Goal: Information Seeking & Learning: Learn about a topic

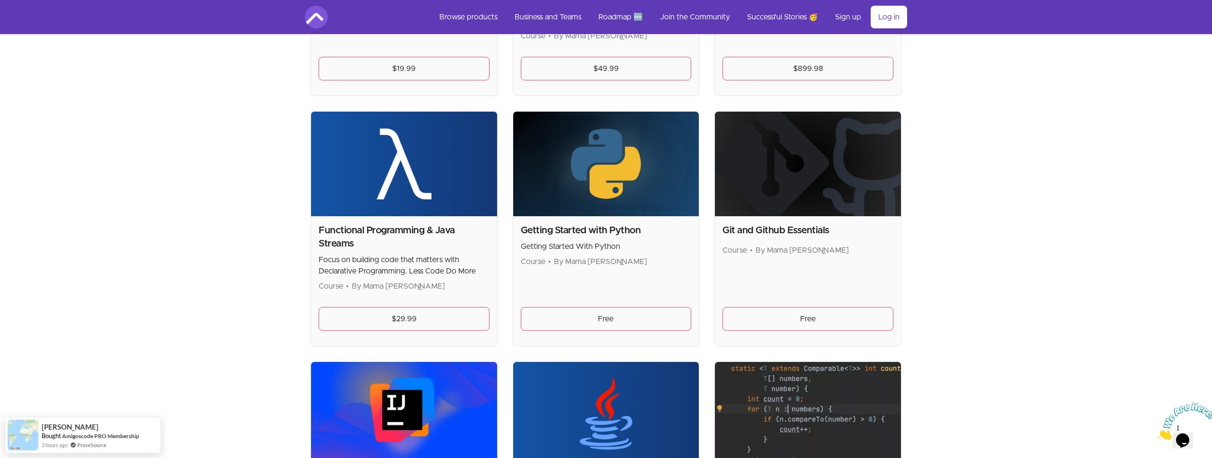
scroll to position [600, 0]
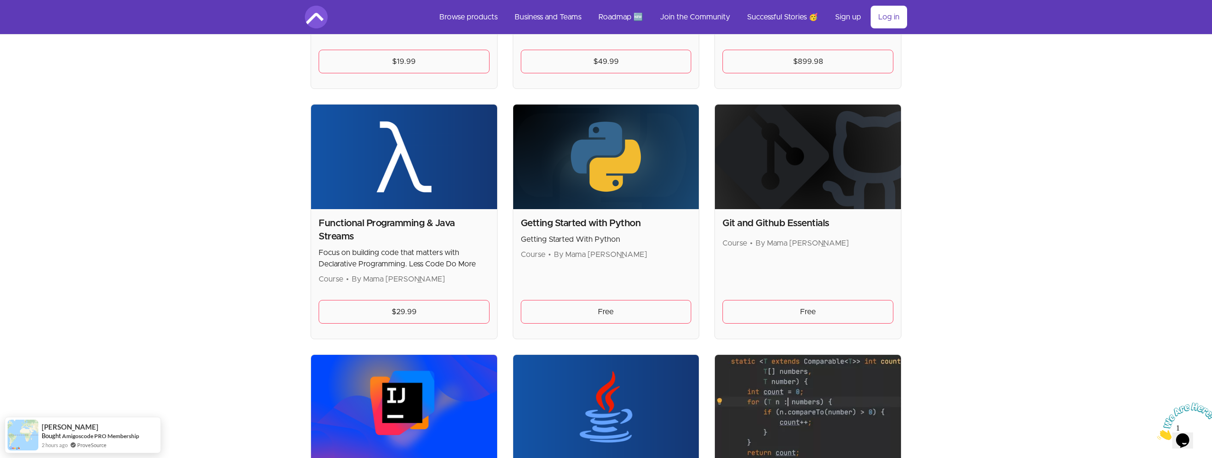
click at [572, 224] on h2 "Getting Started with Python" at bounding box center [606, 223] width 171 height 13
click at [581, 218] on h2 "Getting Started with Python" at bounding box center [606, 223] width 171 height 13
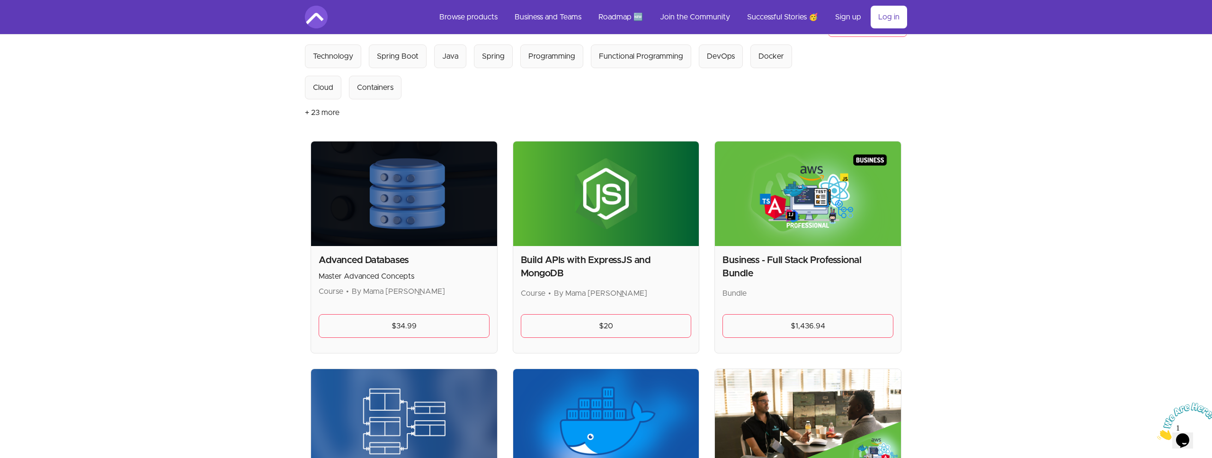
scroll to position [0, 0]
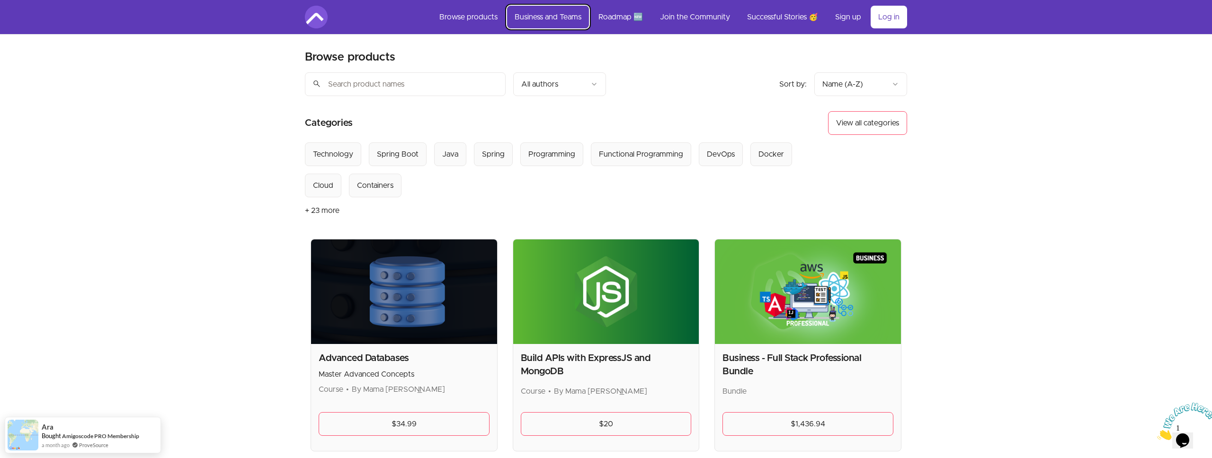
click at [560, 18] on link "Business and Teams" at bounding box center [548, 17] width 82 height 23
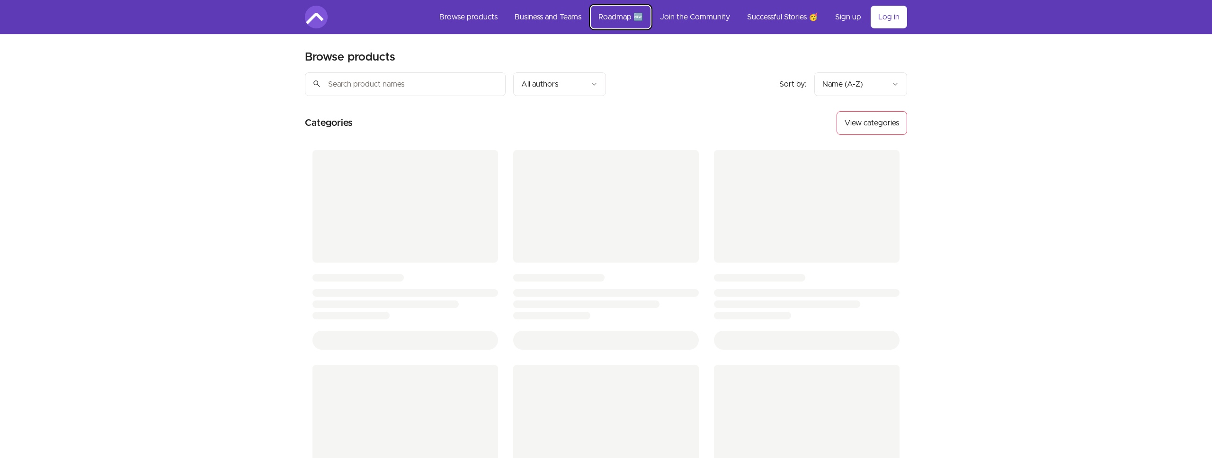
click at [620, 18] on link "Roadmap 🆕" at bounding box center [621, 17] width 60 height 23
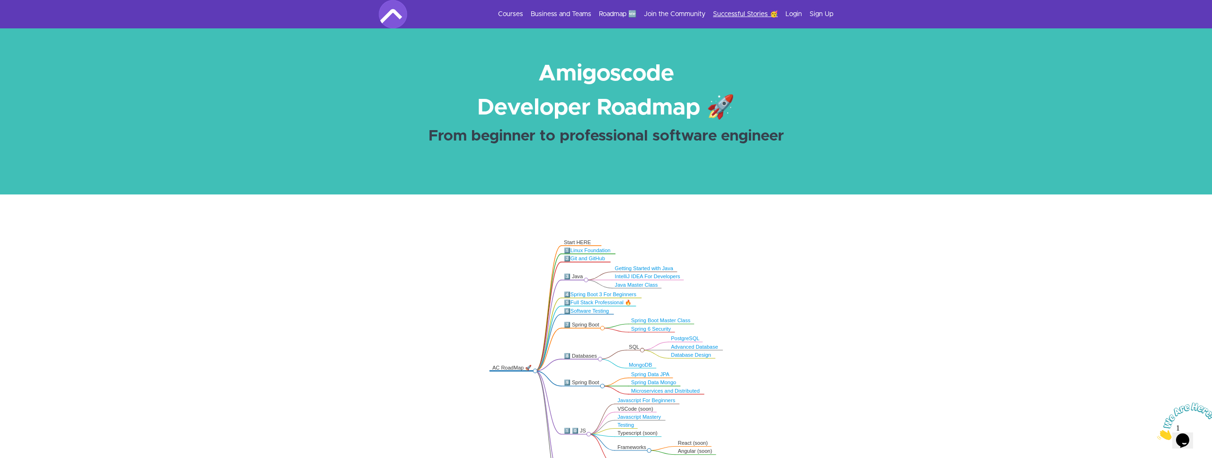
click at [721, 13] on link "Successful Stories 🥳" at bounding box center [745, 13] width 65 height 9
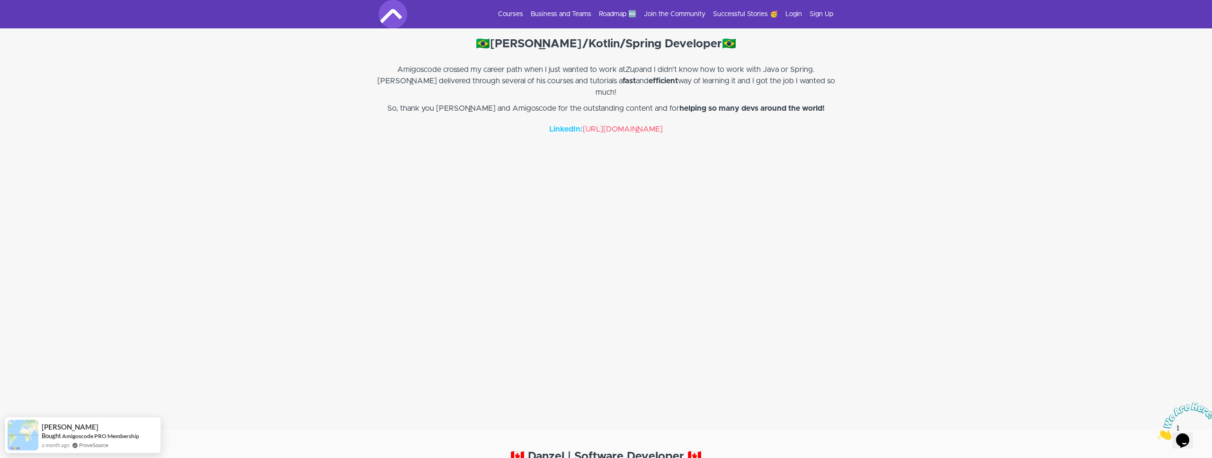
scroll to position [1365, 0]
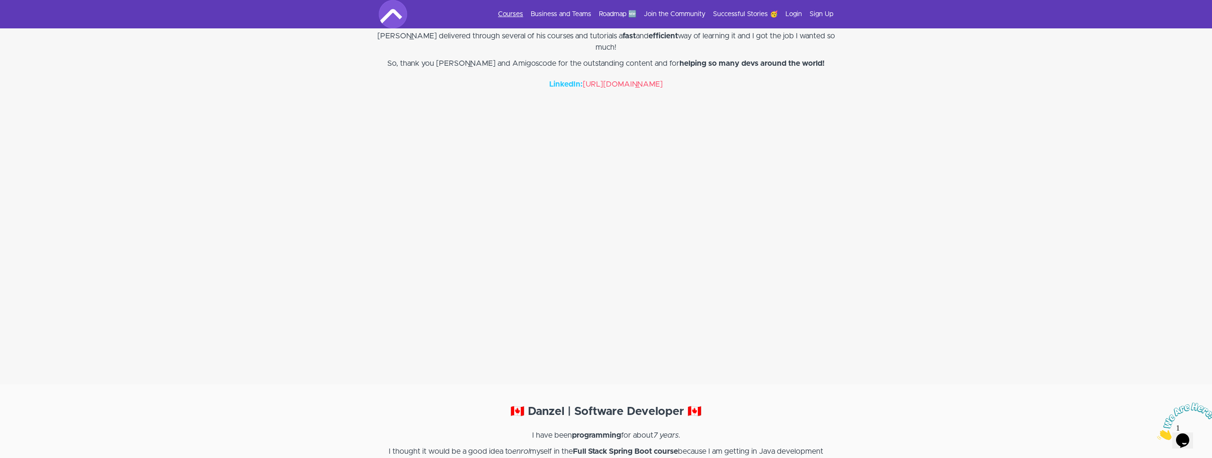
click at [512, 12] on link "Courses" at bounding box center [510, 13] width 25 height 9
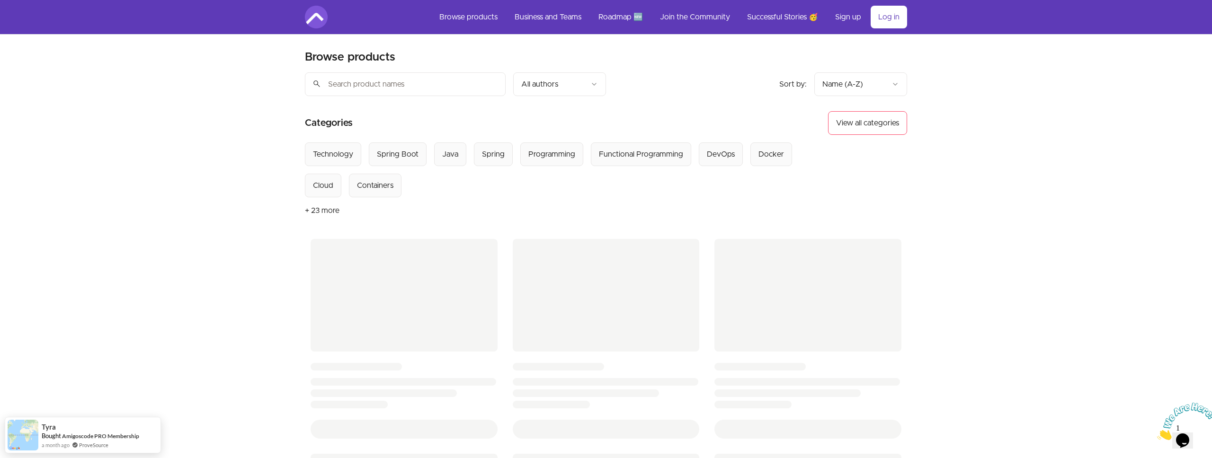
click at [1187, 431] on img at bounding box center [1186, 421] width 59 height 37
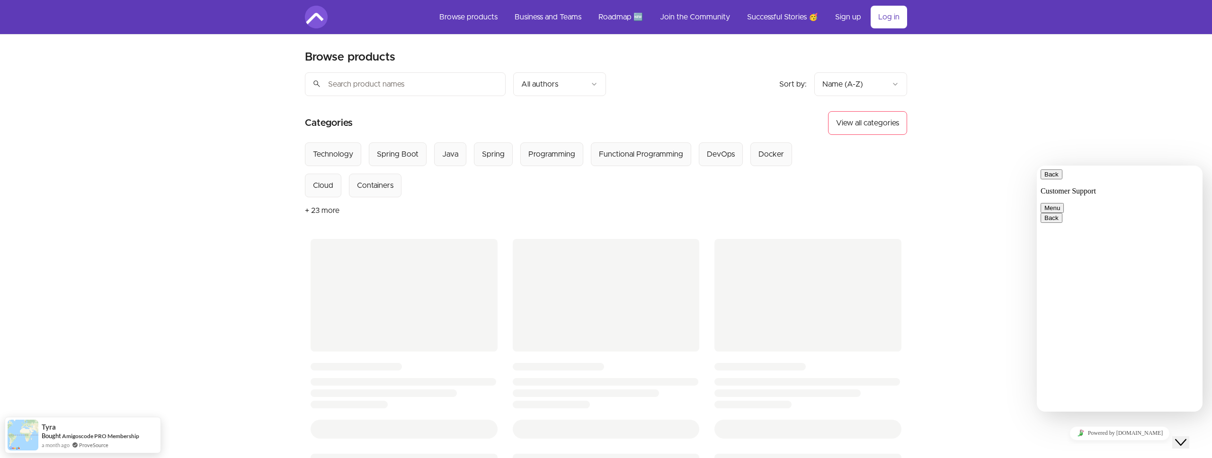
drag, startPoint x: 1206, startPoint y: 452, endPoint x: 1187, endPoint y: 431, distance: 28.5
click at [1186, 437] on icon "Close Chat This icon closes the chat window." at bounding box center [1180, 442] width 11 height 11
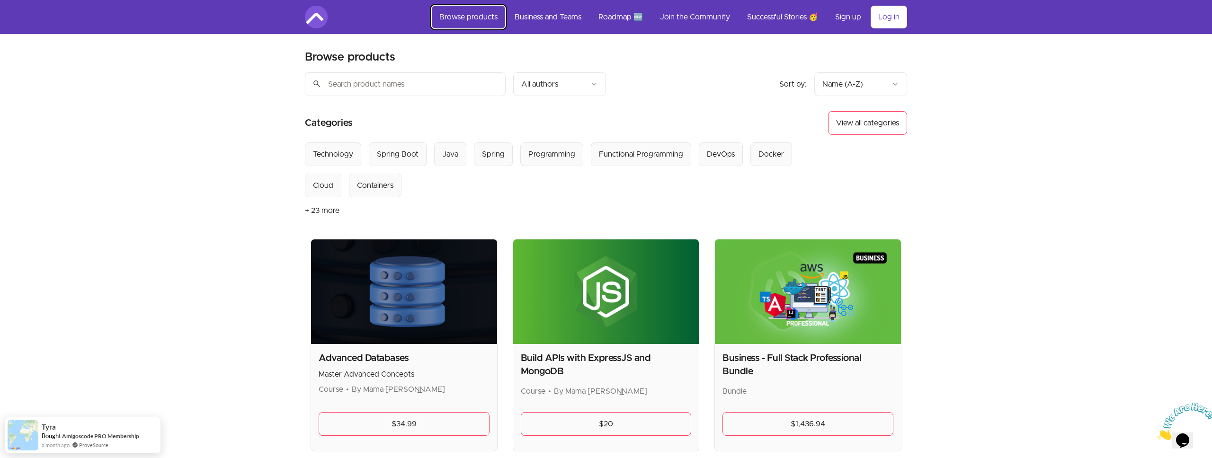
click at [478, 18] on link "Browse products" at bounding box center [468, 17] width 73 height 23
click at [86, 415] on span "Our new Platform is HERE" at bounding box center [78, 414] width 71 height 8
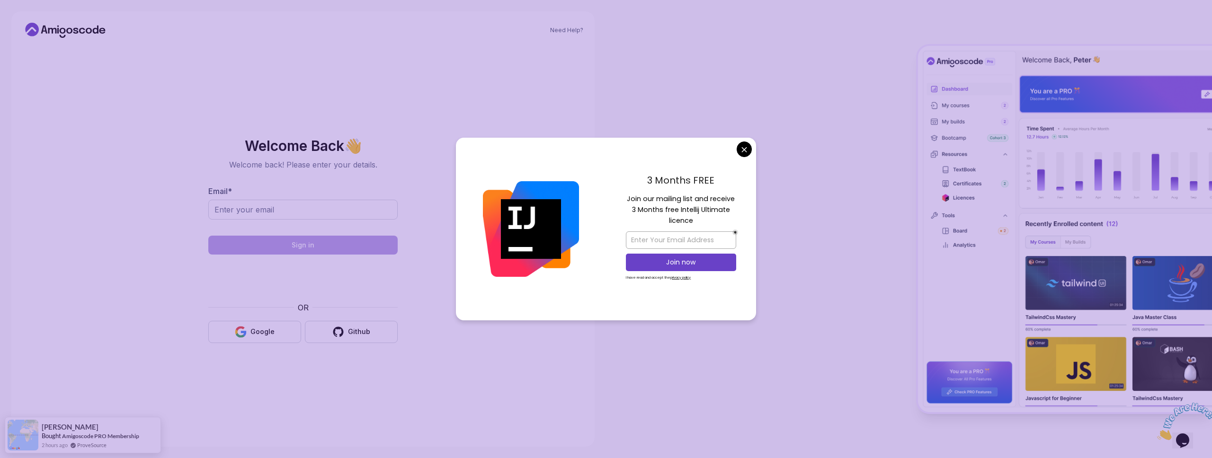
click at [738, 142] on div "3 Months FREE Join our mailing list and receive 3 Months free Intellij Ultimate…" at bounding box center [681, 229] width 150 height 183
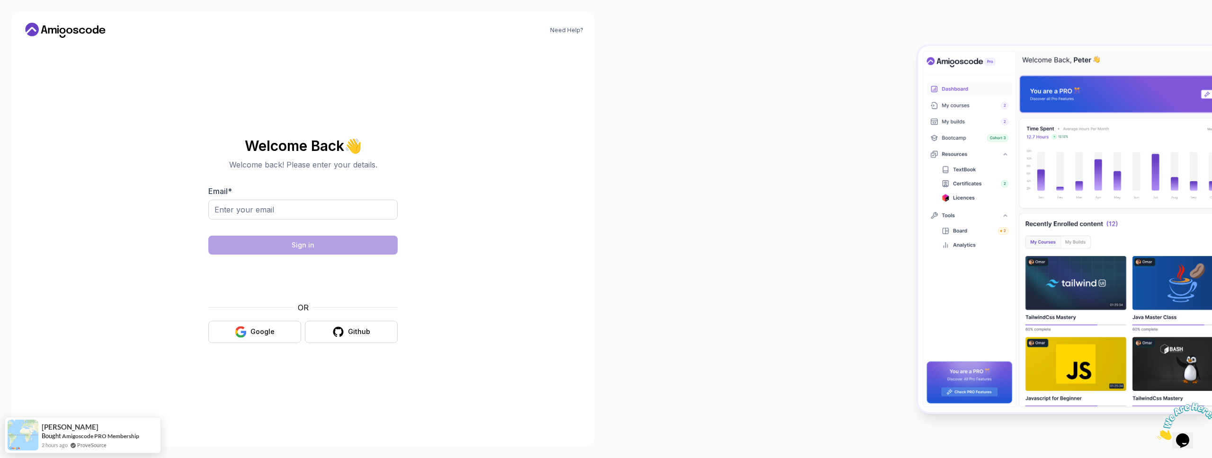
click at [746, 147] on body "Need Help? Welcome Back 👋 Welcome back! Please enter your details. Email * Sign…" at bounding box center [606, 229] width 1212 height 458
click at [1047, 135] on img at bounding box center [1065, 229] width 294 height 366
click at [265, 213] on input "Email *" at bounding box center [302, 210] width 189 height 20
type input "dominic.jackson@live.co.uk"
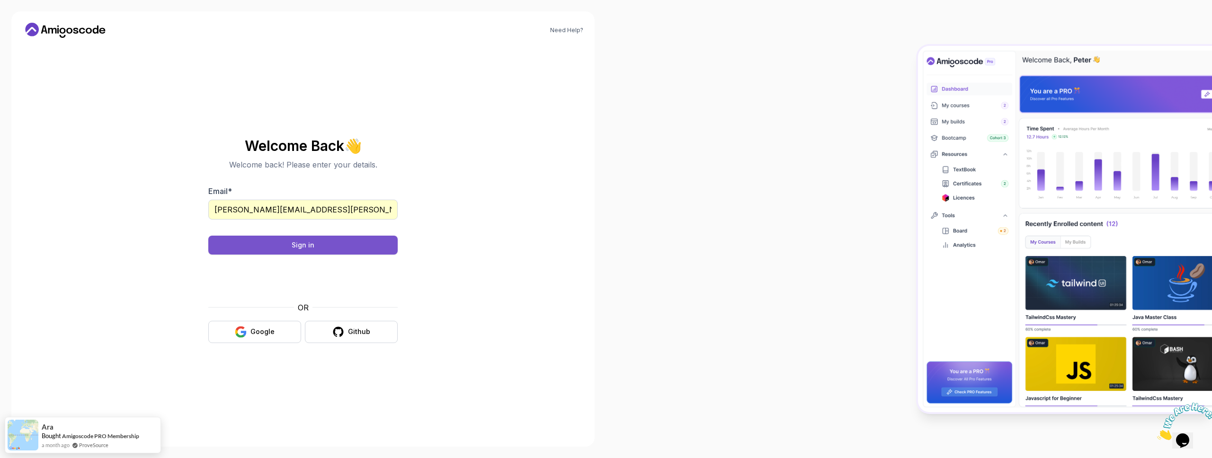
click at [293, 245] on div "Sign in" at bounding box center [303, 244] width 23 height 9
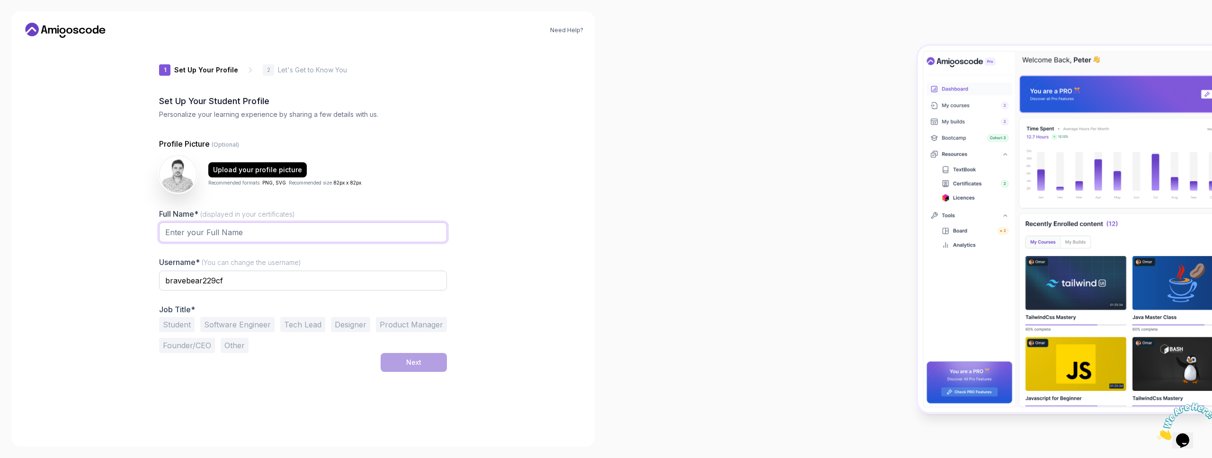
click at [251, 234] on input "Full Name* (displayed in your certificates)" at bounding box center [303, 232] width 288 height 20
click at [178, 347] on button "Founder/CEO" at bounding box center [187, 345] width 56 height 15
drag, startPoint x: 253, startPoint y: 279, endPoint x: 91, endPoint y: 272, distance: 162.5
click at [116, 273] on div "Need Help? 1 Set Up Your Profile 1 Set Up Your Profile 2 Let's Get to Know You …" at bounding box center [302, 228] width 583 height 435
type input "dominiclvj"
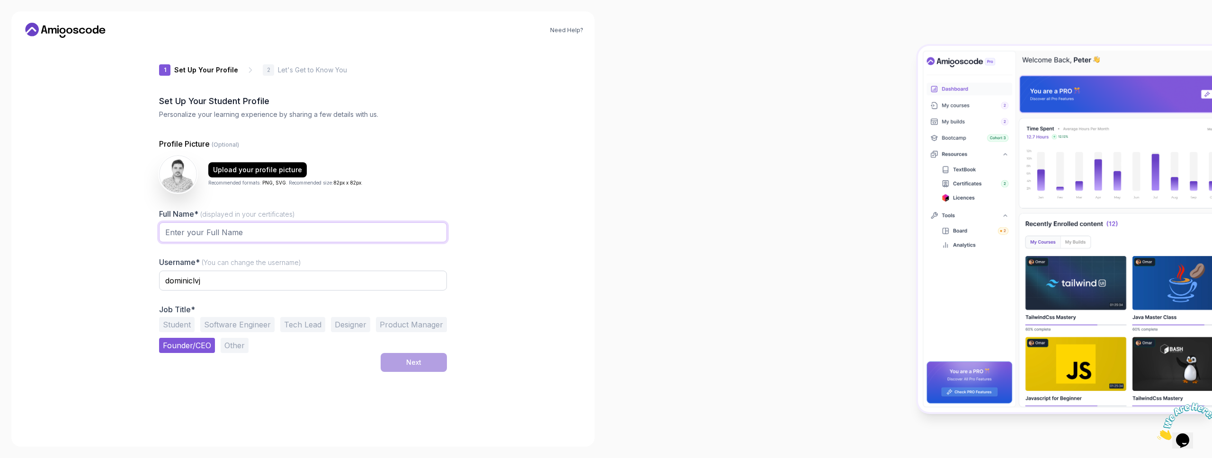
click at [195, 227] on input "Full Name* (displayed in your certificates)" at bounding box center [303, 232] width 288 height 20
type input "[PERSON_NAME]"
click at [418, 359] on div "Next" at bounding box center [413, 362] width 15 height 9
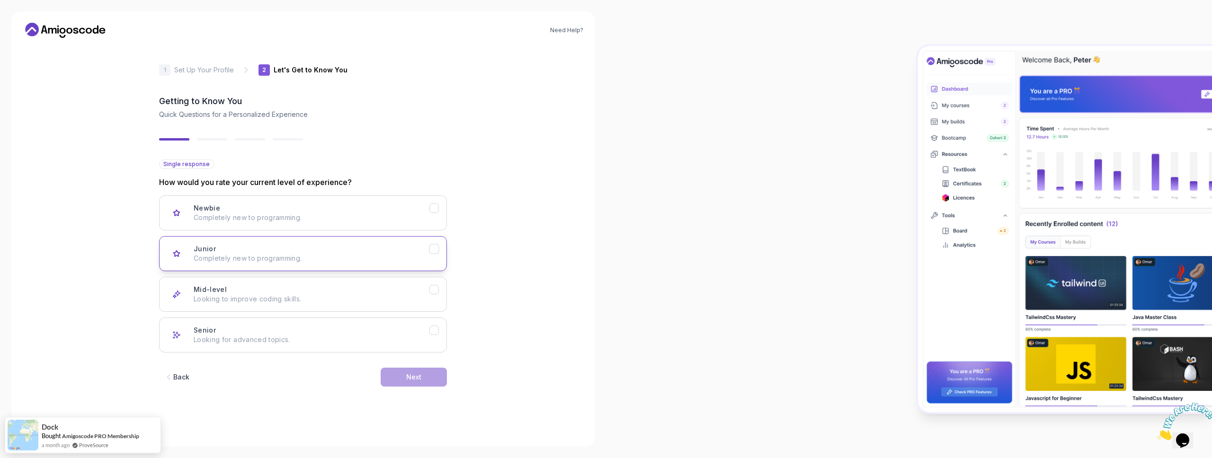
click at [323, 245] on div "Junior Completely new to programming." at bounding box center [312, 253] width 236 height 19
click at [413, 377] on div "Next" at bounding box center [413, 376] width 15 height 9
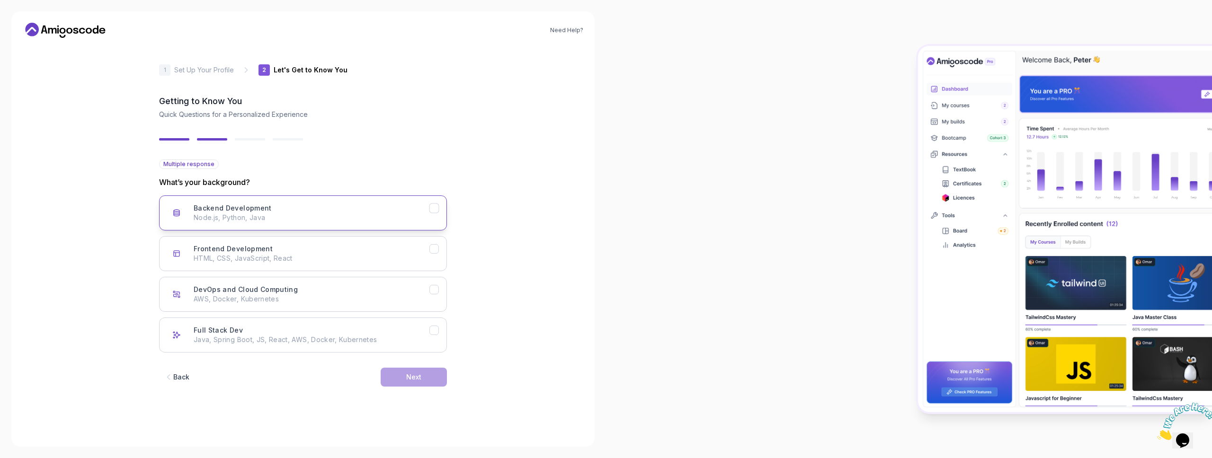
click at [337, 200] on button "Backend Development Node.js, Python, Java" at bounding box center [303, 212] width 288 height 35
click at [415, 374] on div "Next" at bounding box center [413, 376] width 15 height 9
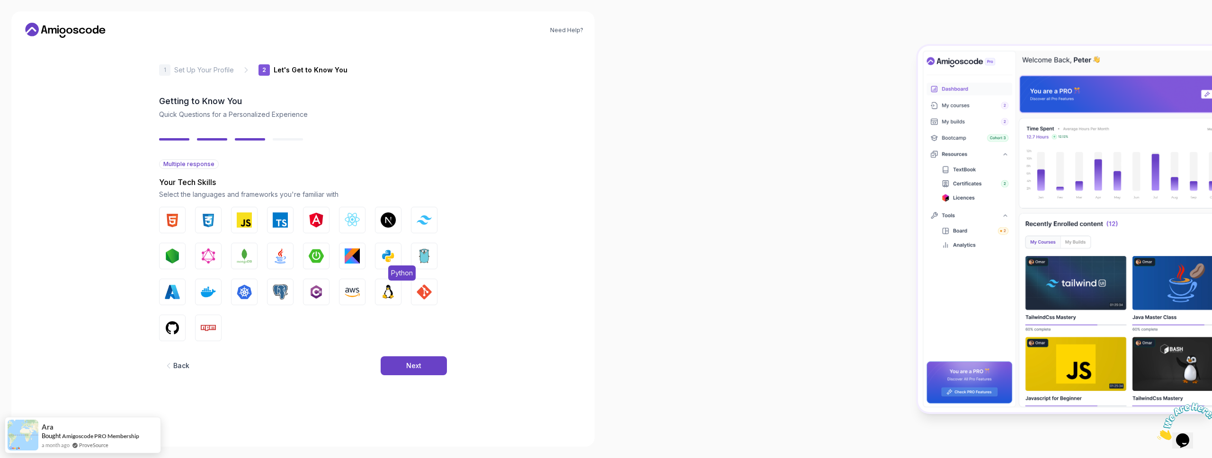
click at [393, 259] on img "button" at bounding box center [387, 255] width 15 height 15
click at [282, 287] on img "button" at bounding box center [280, 291] width 15 height 15
click at [414, 364] on div "Next" at bounding box center [413, 365] width 15 height 9
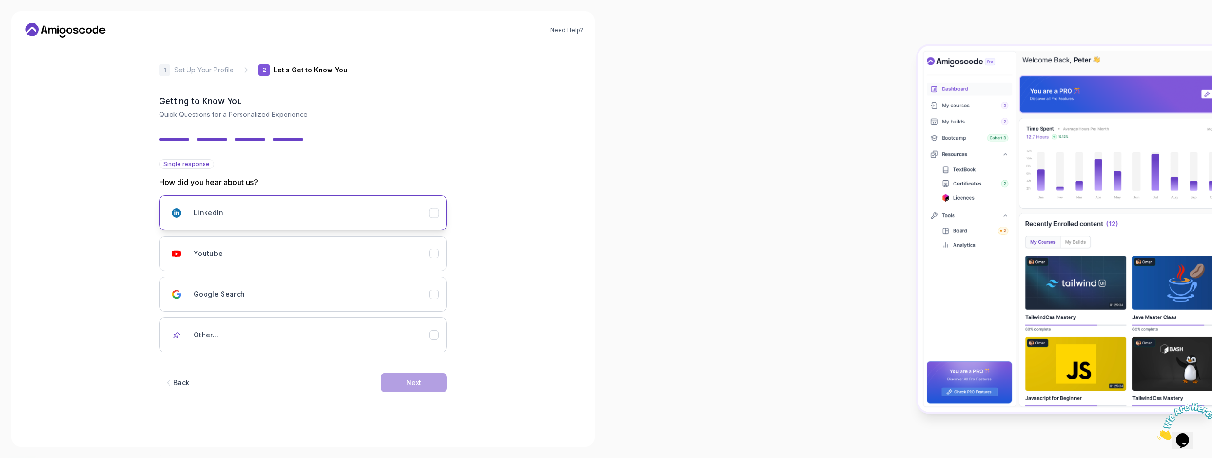
click at [396, 214] on div "LinkedIn" at bounding box center [312, 212] width 236 height 19
click at [409, 385] on div "Next" at bounding box center [413, 382] width 15 height 9
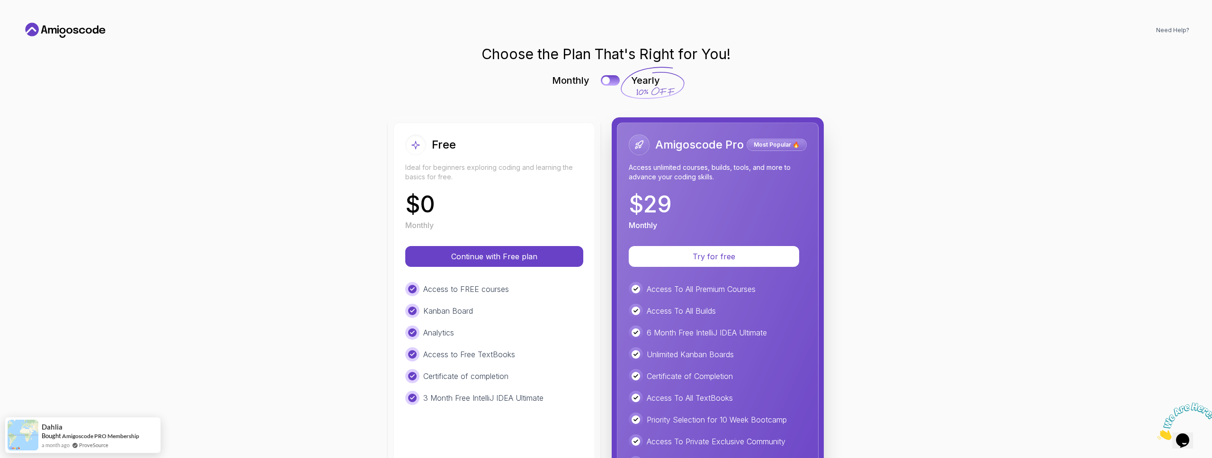
click at [489, 163] on p "Ideal for beginners exploring coding and learning the basics for free." at bounding box center [494, 172] width 178 height 19
click at [494, 259] on p "Continue with Free plan" at bounding box center [494, 256] width 148 height 11
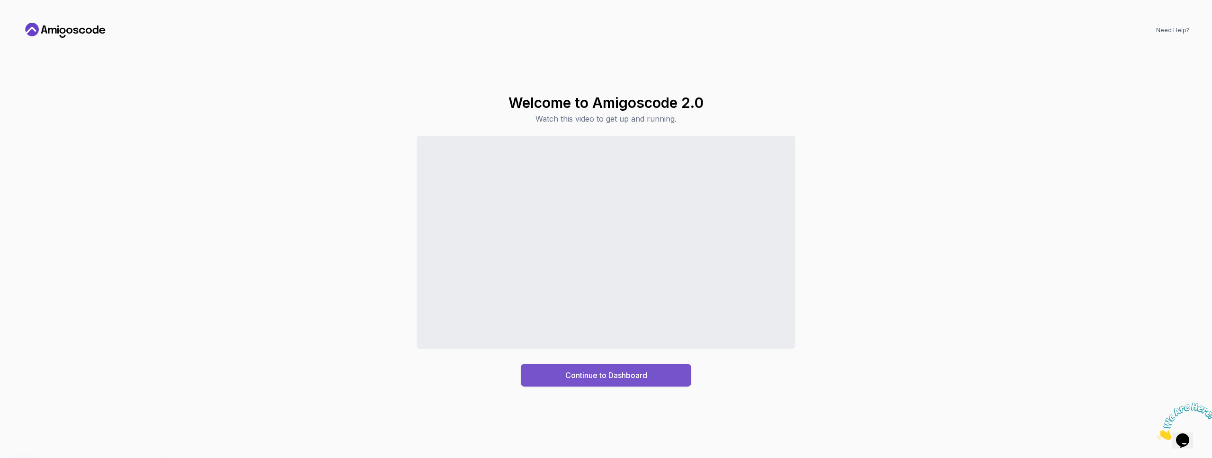
click at [613, 373] on div "Continue to Dashboard" at bounding box center [606, 375] width 82 height 11
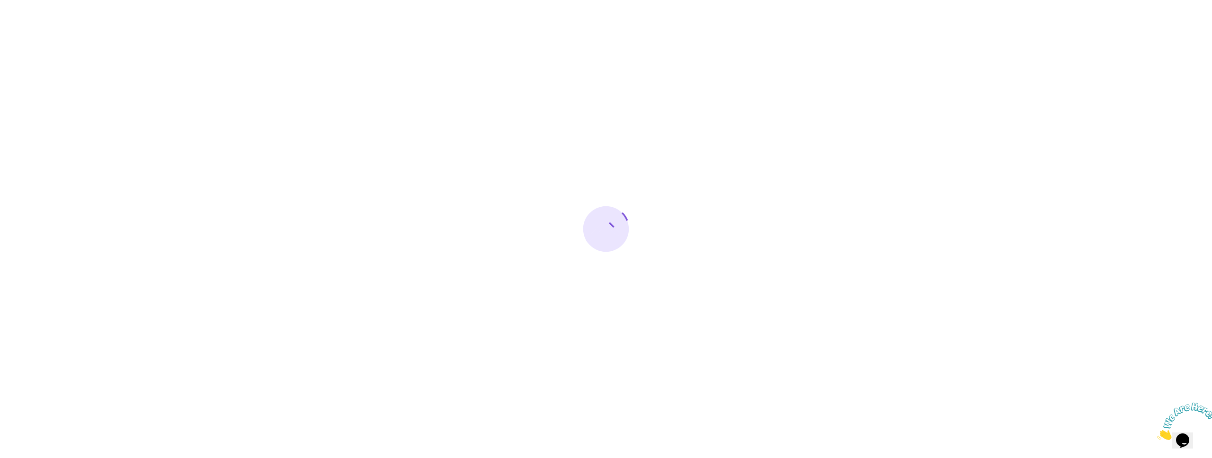
click at [1157, 433] on icon "Close" at bounding box center [1157, 437] width 0 height 8
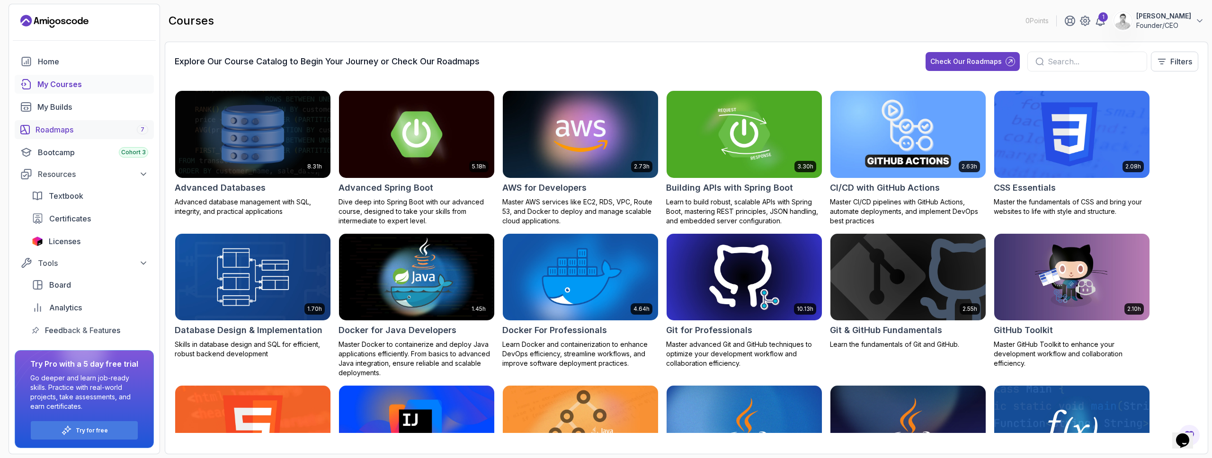
click at [81, 129] on div "Roadmaps 7" at bounding box center [91, 129] width 113 height 11
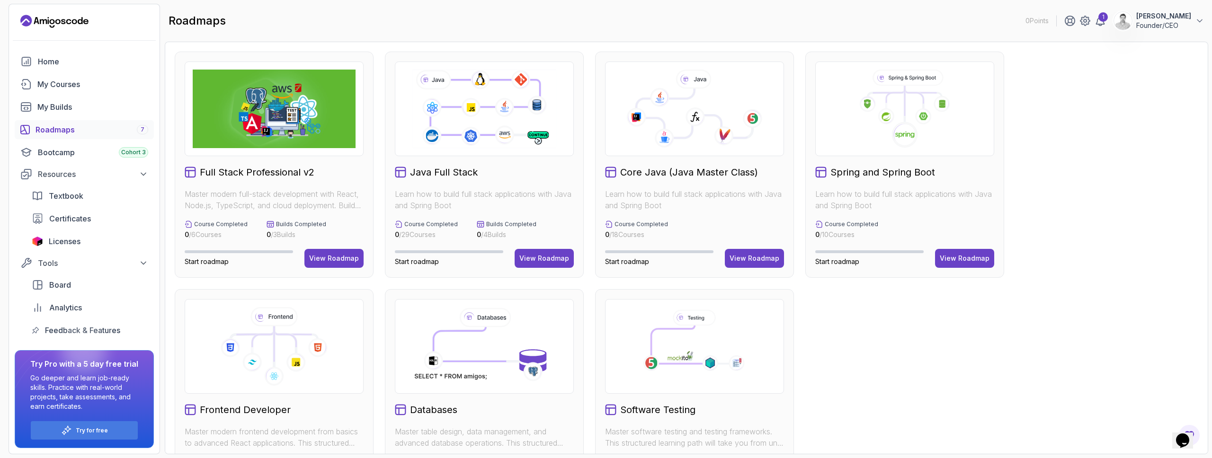
click at [240, 165] on div "Full Stack Professional v2 Master modern full-stack development with React, Nod…" at bounding box center [274, 165] width 199 height 226
click at [341, 259] on div "View Roadmap" at bounding box center [334, 258] width 50 height 9
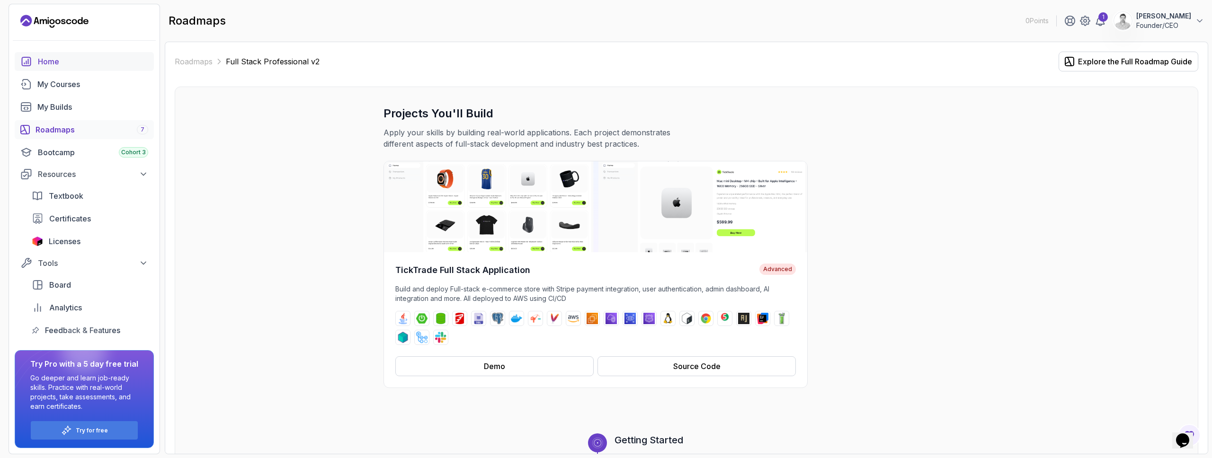
click at [72, 70] on link "Home" at bounding box center [84, 61] width 139 height 19
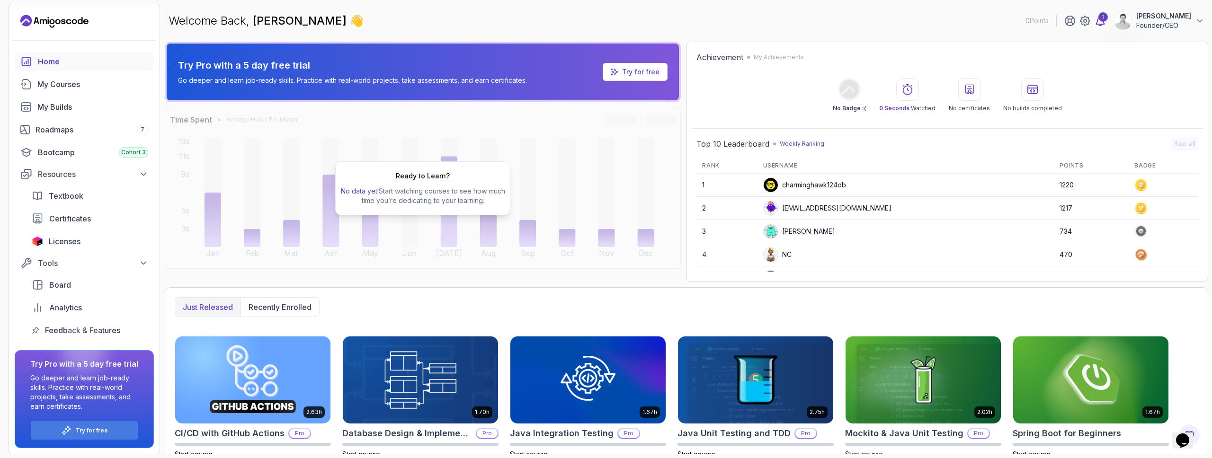
click at [1098, 21] on icon at bounding box center [1099, 20] width 11 height 11
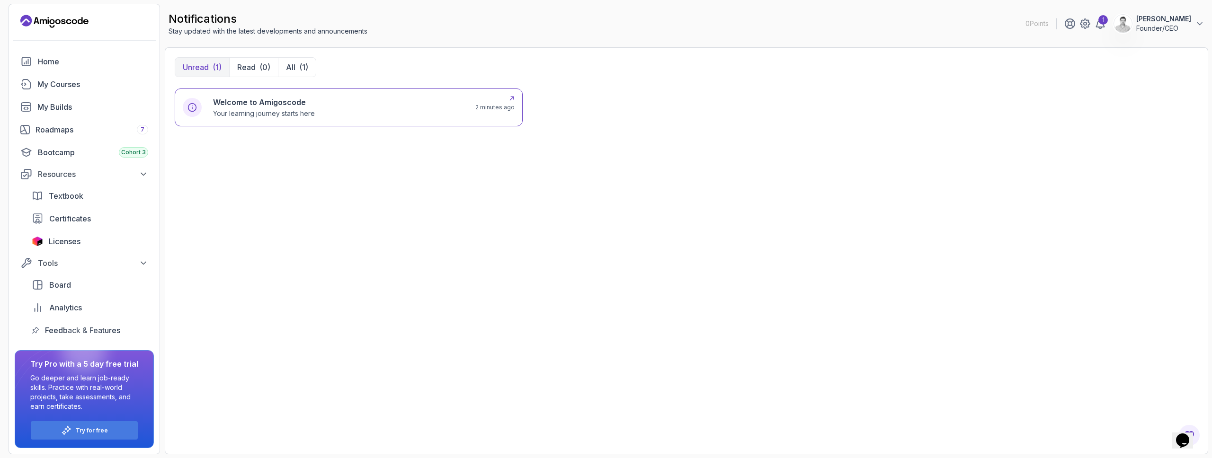
click at [307, 109] on p "Your learning journey starts here" at bounding box center [264, 113] width 102 height 9
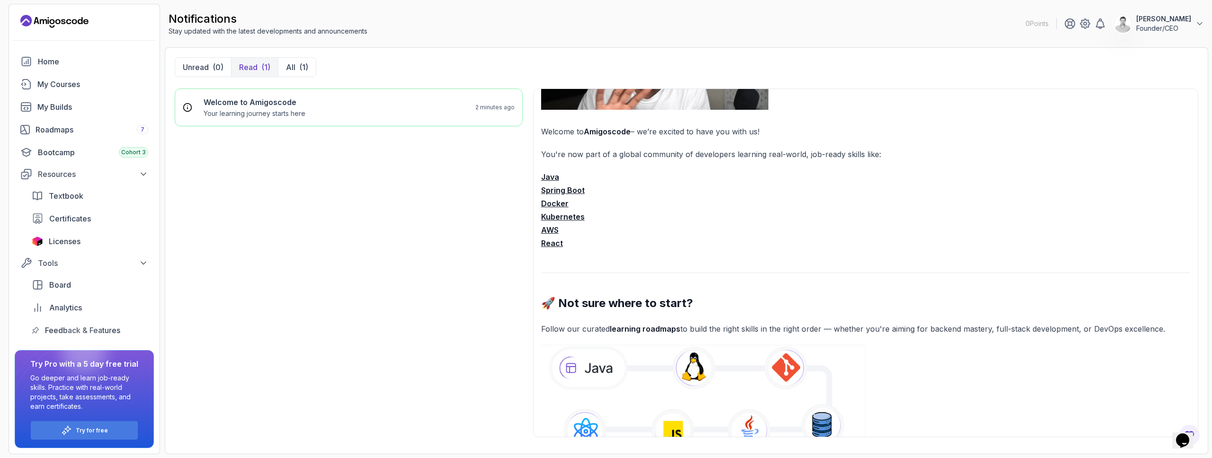
scroll to position [192, 0]
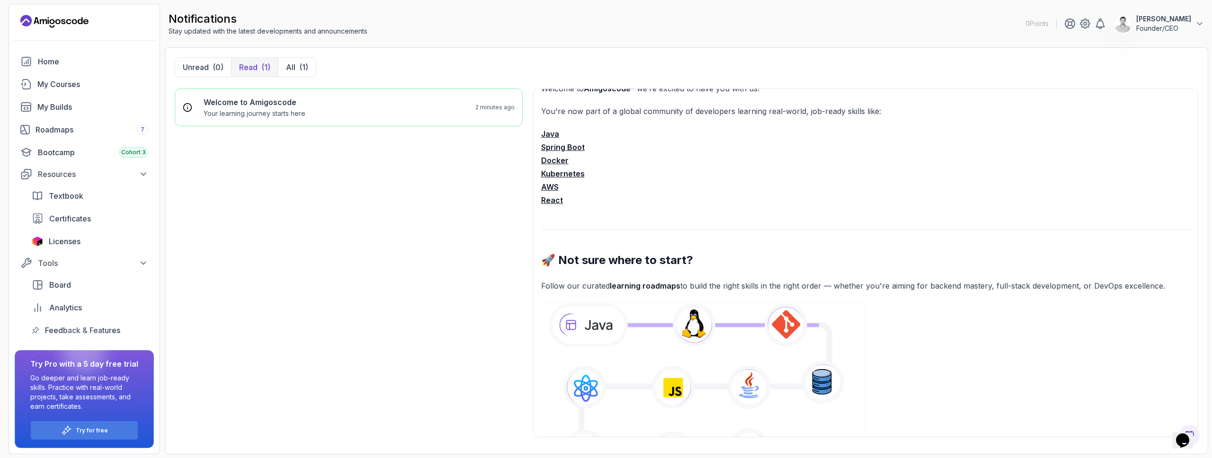
click at [550, 133] on strong "Java" at bounding box center [550, 133] width 18 height 9
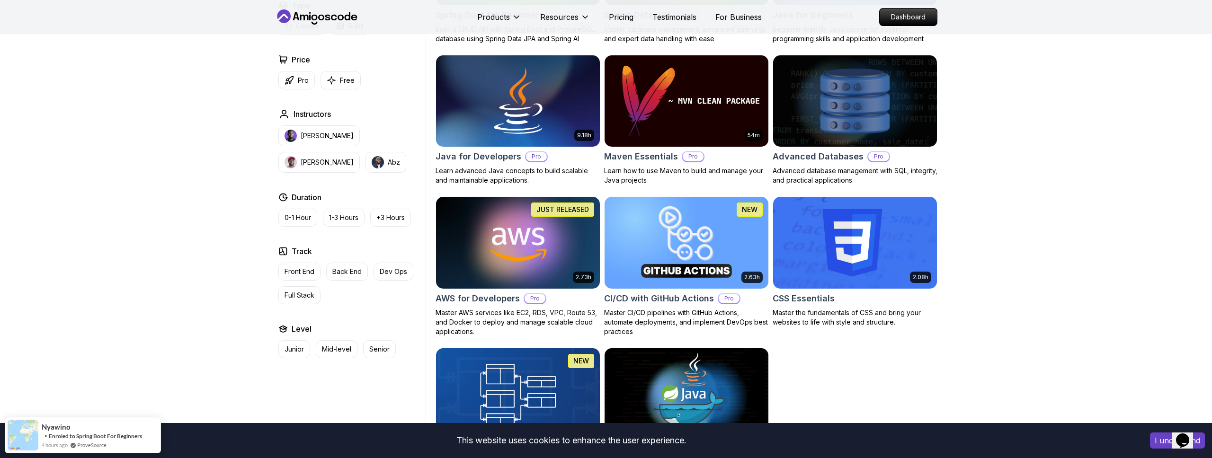
scroll to position [315, 0]
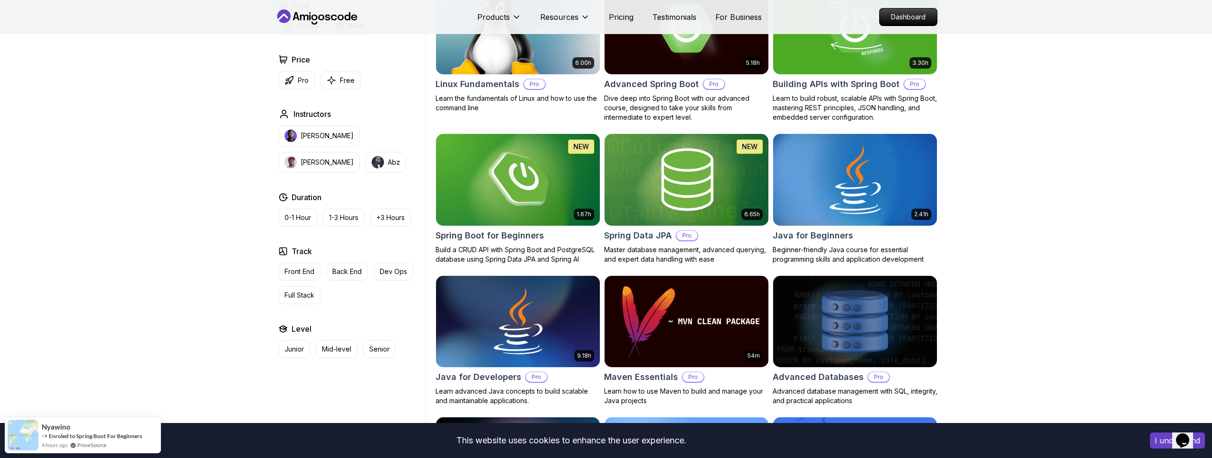
click at [863, 190] on img at bounding box center [855, 180] width 172 height 96
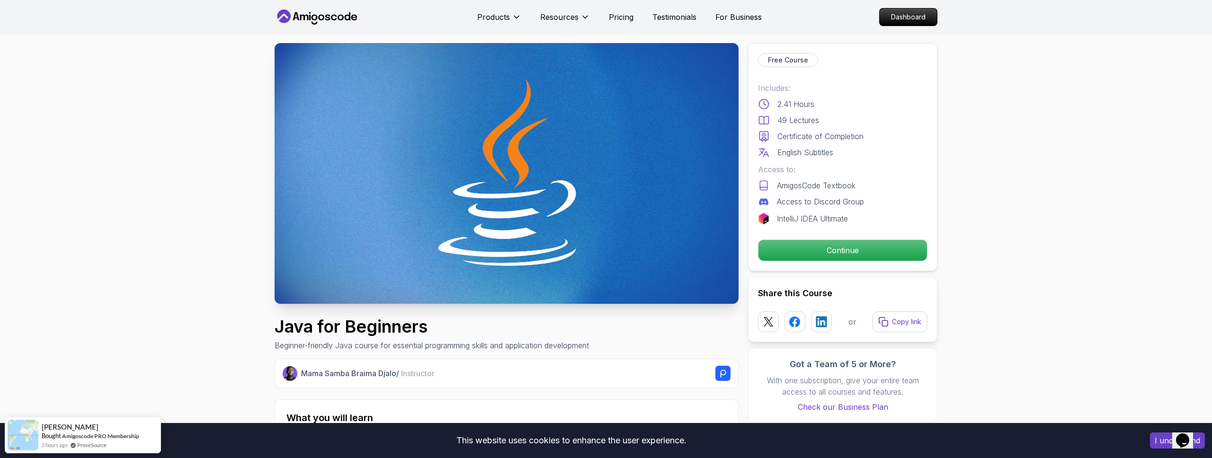
scroll to position [8, 0]
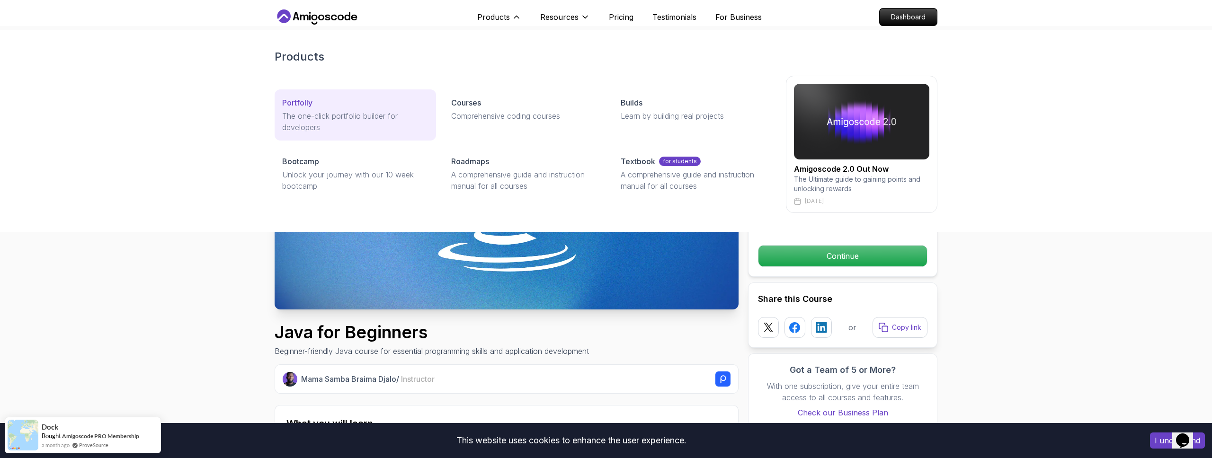
click at [372, 110] on p "The one-click portfolio builder for developers" at bounding box center [355, 121] width 146 height 23
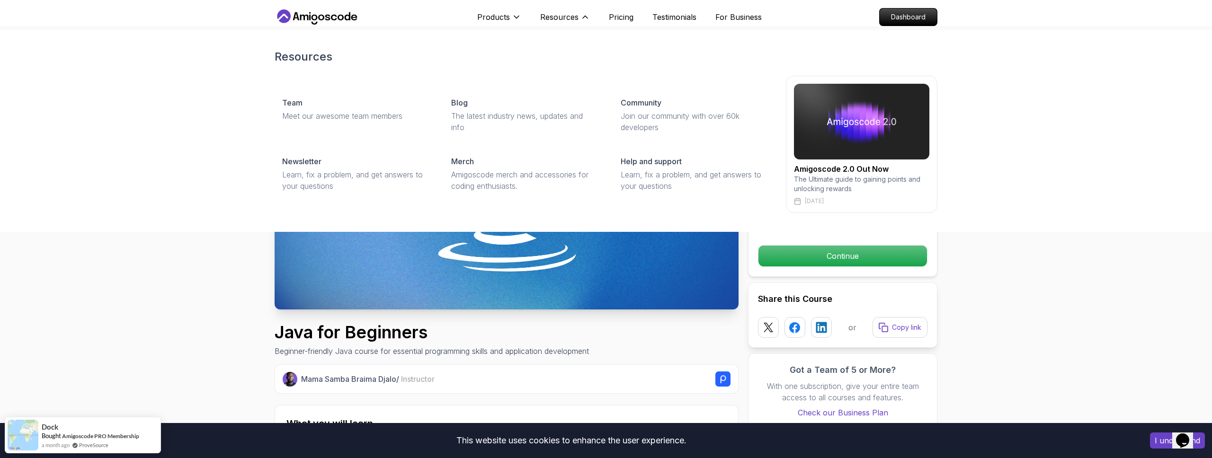
click at [850, 170] on h2 "Amigoscode 2.0 Out Now" at bounding box center [861, 168] width 135 height 11
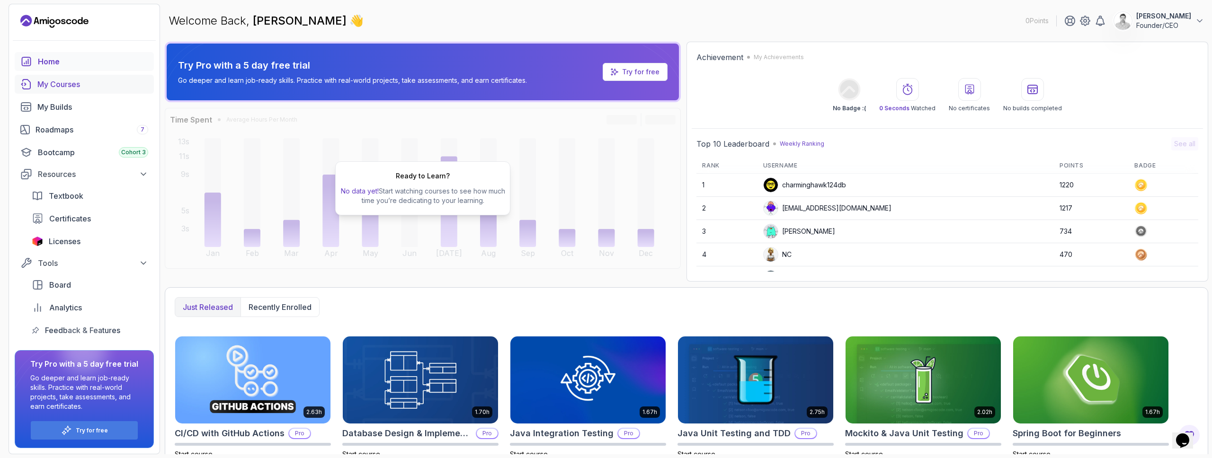
click at [81, 88] on div "My Courses" at bounding box center [92, 84] width 111 height 11
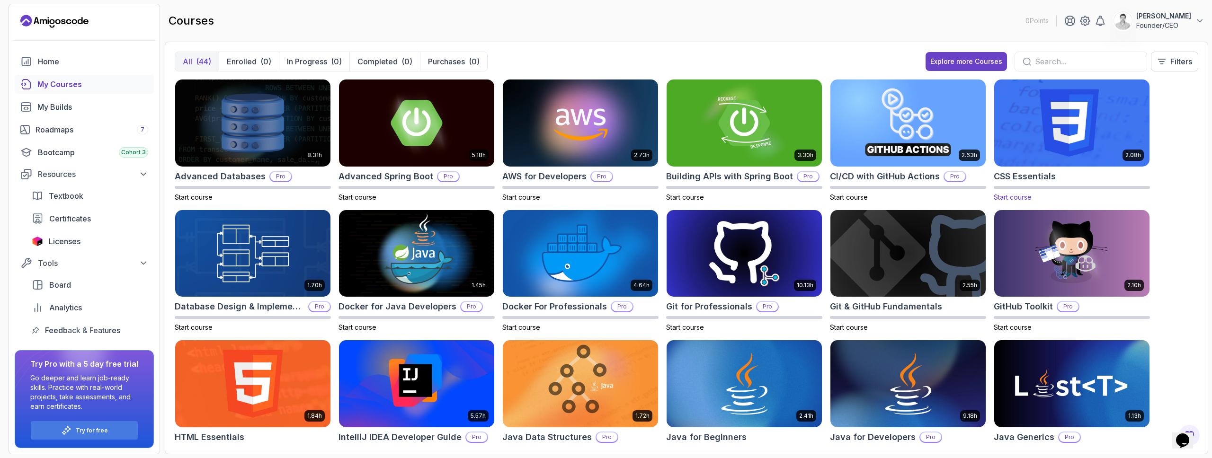
click at [1071, 101] on img at bounding box center [1071, 122] width 163 height 91
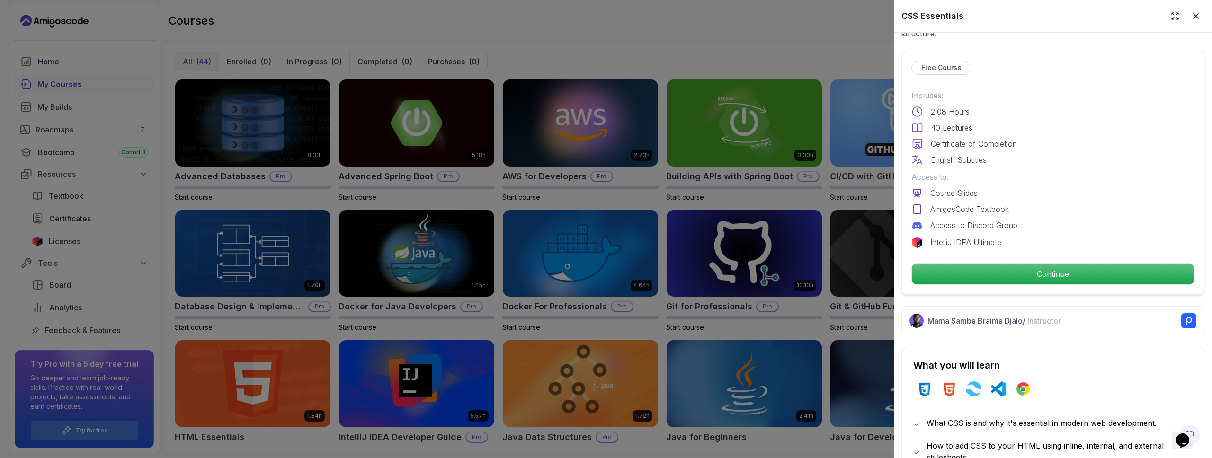
scroll to position [211, 0]
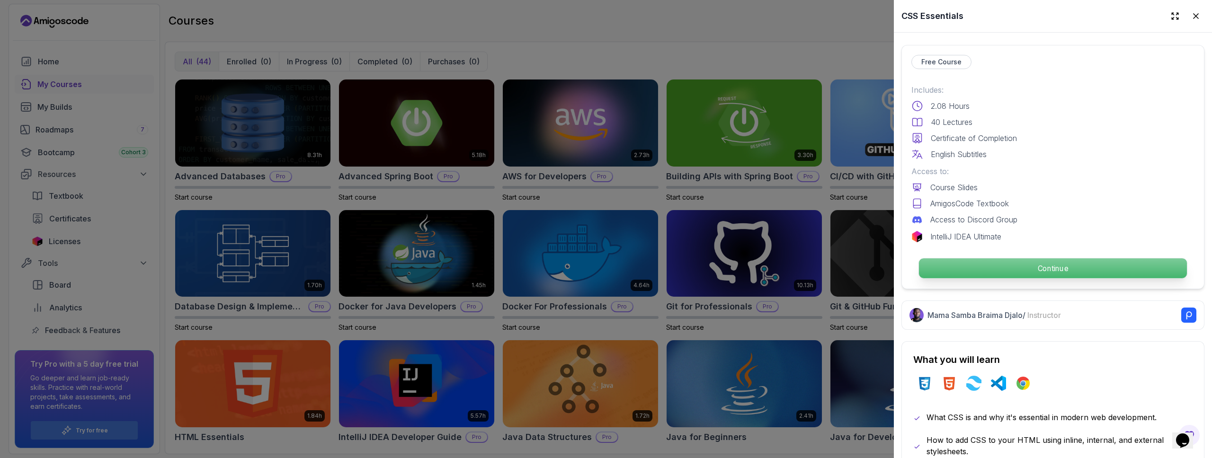
click at [1047, 268] on p "Continue" at bounding box center [1053, 268] width 268 height 20
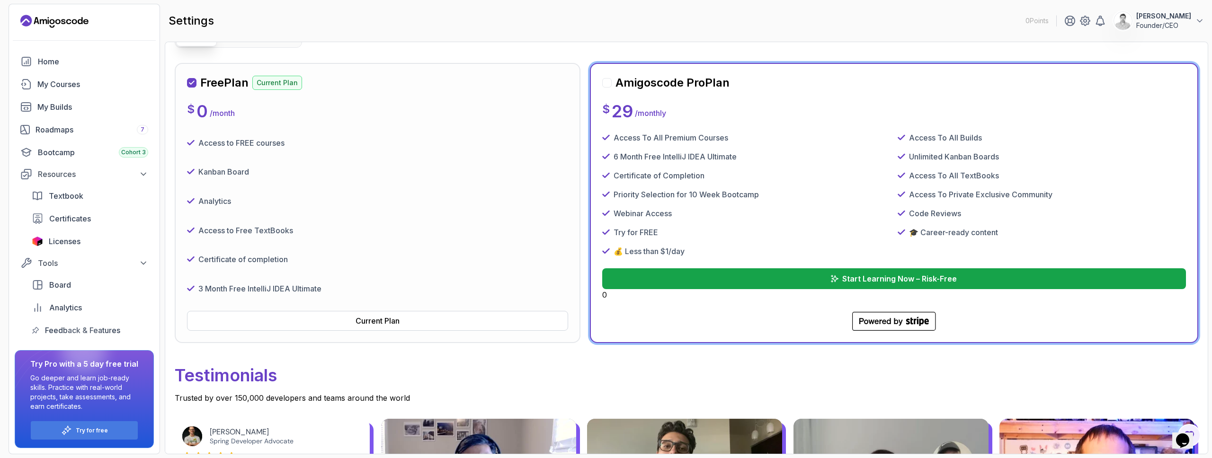
scroll to position [67, 0]
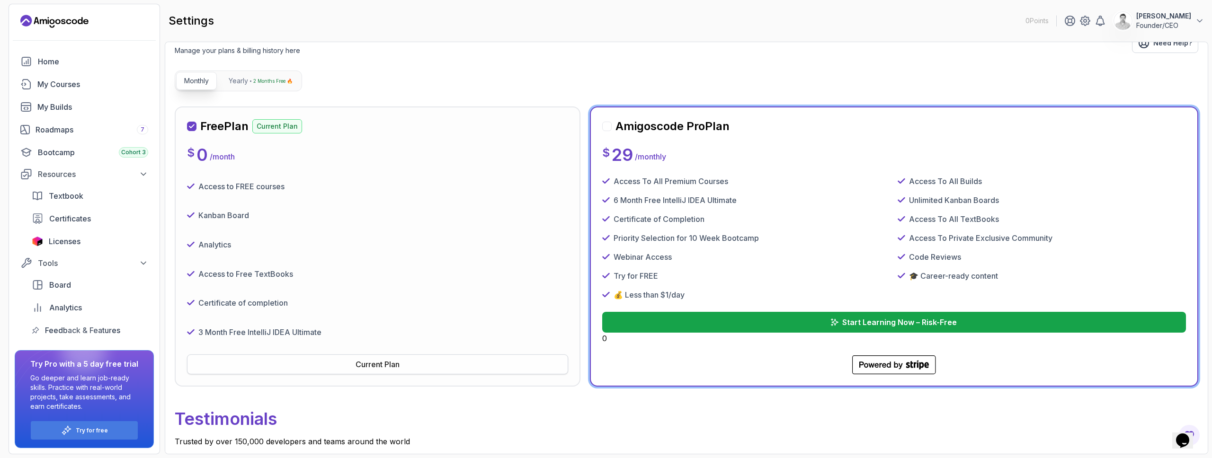
click at [391, 364] on div "Current Plan" at bounding box center [377, 364] width 44 height 11
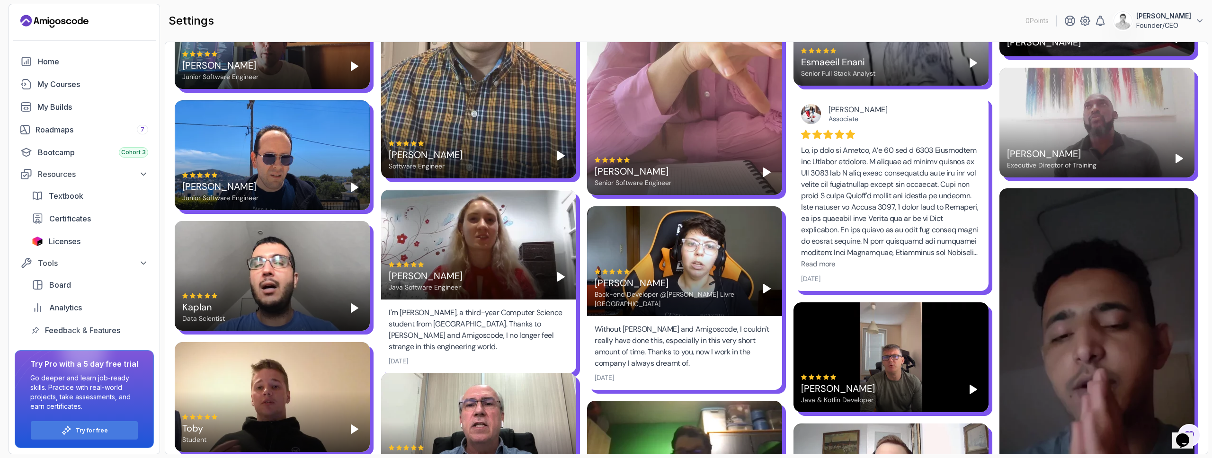
scroll to position [1496, 0]
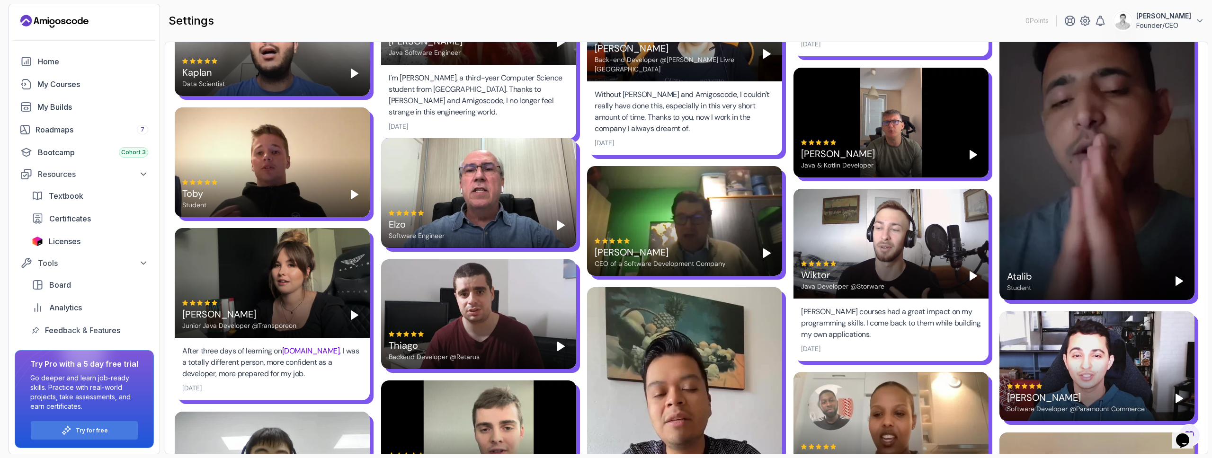
click at [486, 154] on div "Elzo Software Engineer" at bounding box center [478, 193] width 195 height 110
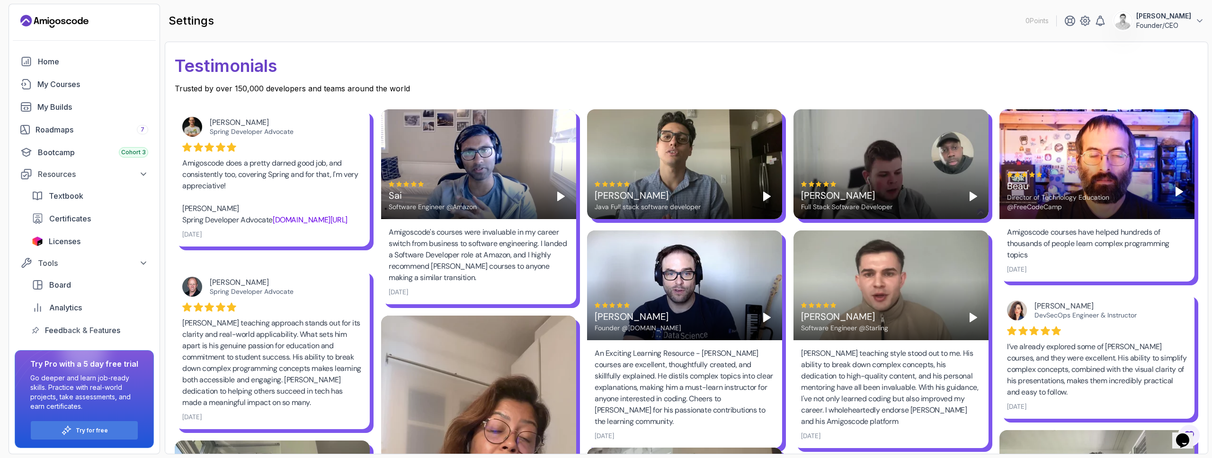
scroll to position [0, 0]
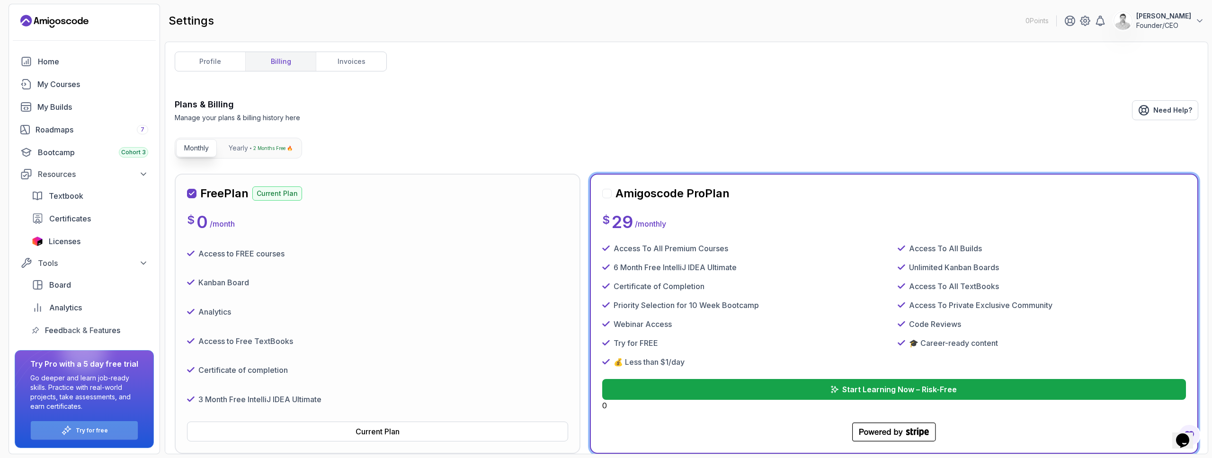
click at [85, 431] on p "Try for free" at bounding box center [92, 431] width 32 height 8
click at [607, 195] on div at bounding box center [606, 193] width 9 height 9
click at [102, 86] on div "My Courses" at bounding box center [92, 84] width 111 height 11
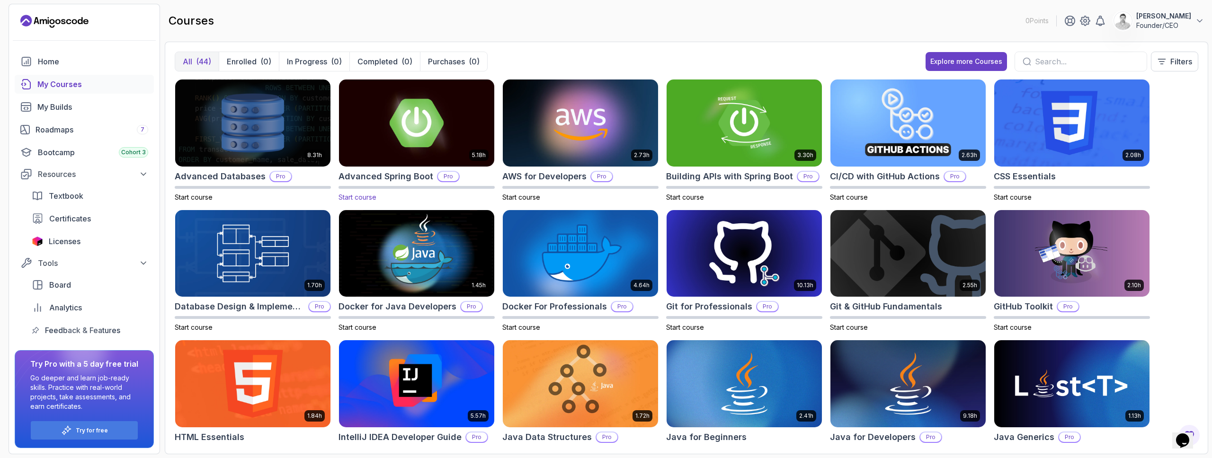
scroll to position [404, 0]
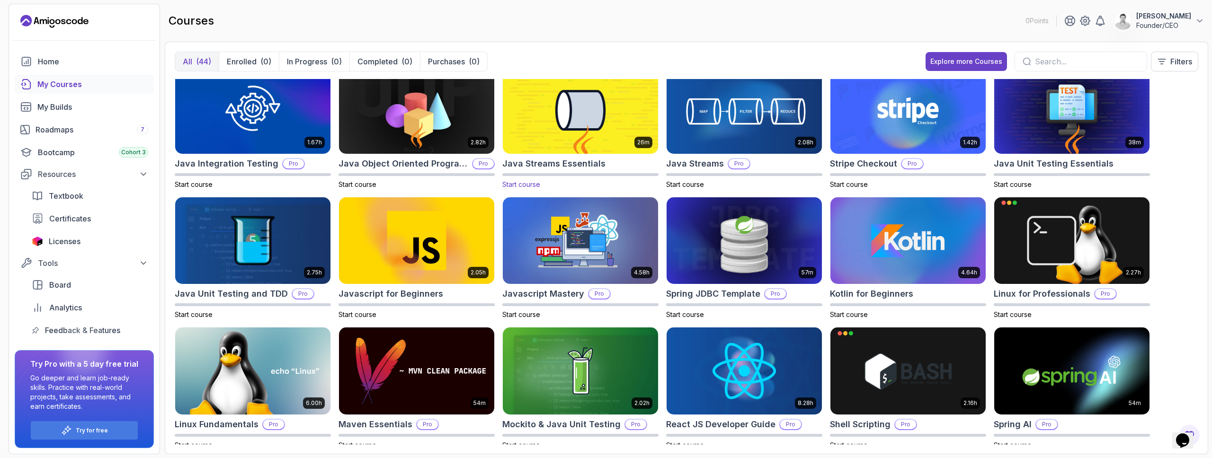
click at [571, 108] on img at bounding box center [580, 109] width 163 height 91
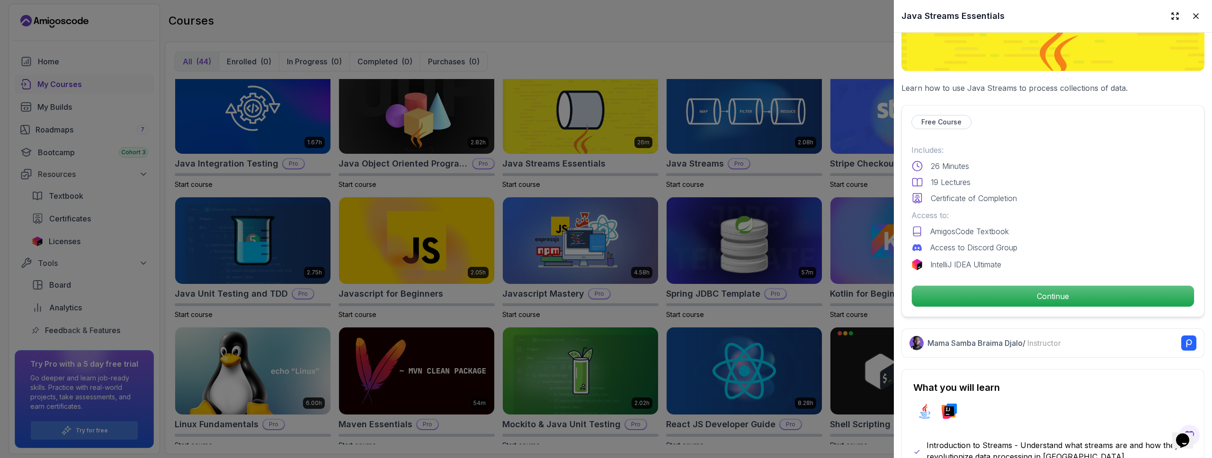
scroll to position [161, 0]
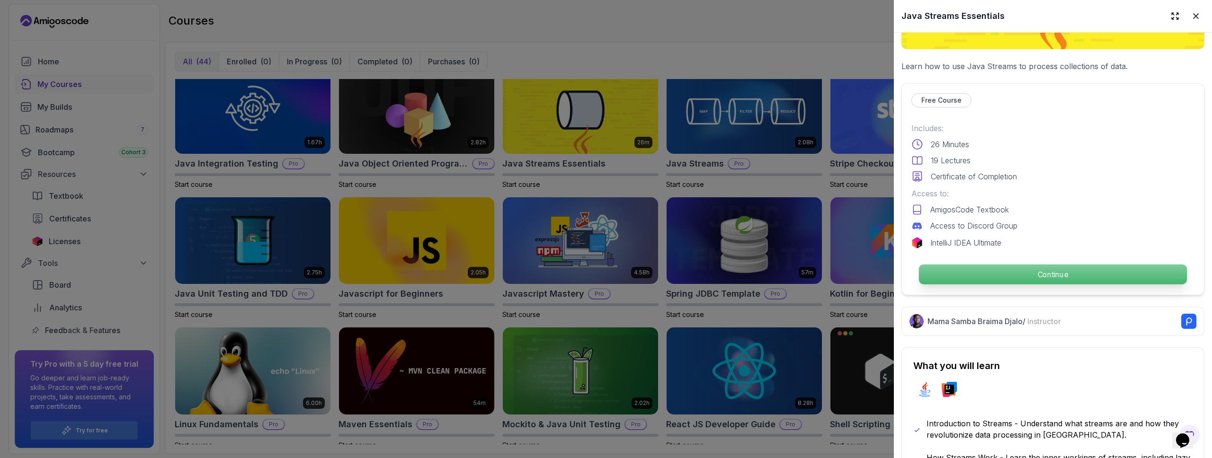
click at [1052, 269] on p "Continue" at bounding box center [1053, 275] width 268 height 20
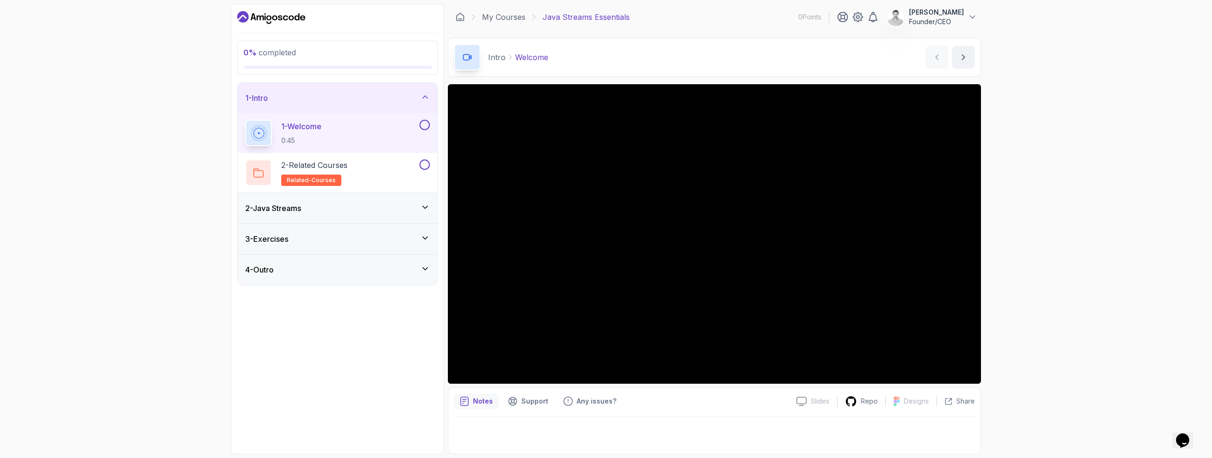
click at [353, 203] on div "2 - Java Streams" at bounding box center [337, 208] width 185 height 11
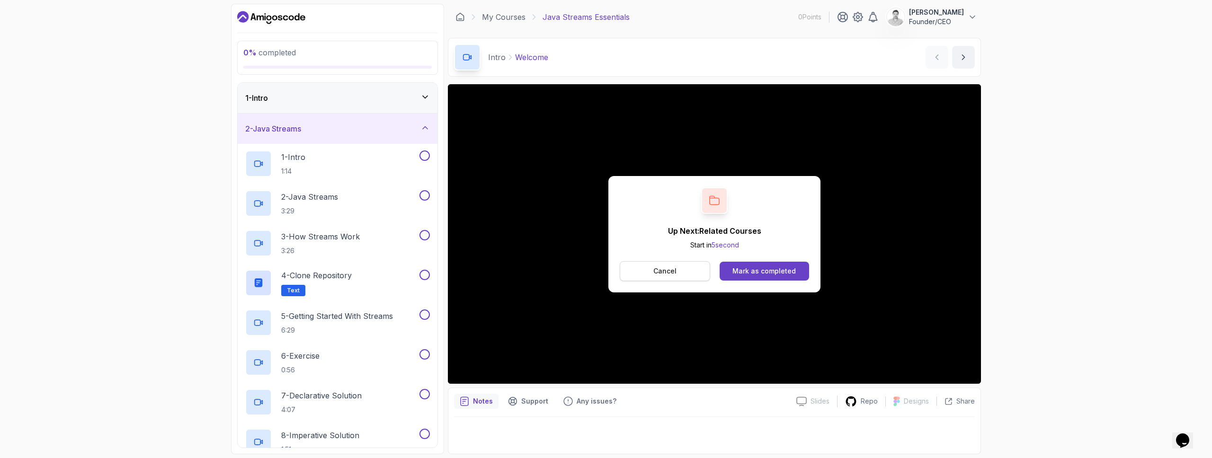
click at [656, 266] on p "Cancel" at bounding box center [664, 270] width 23 height 9
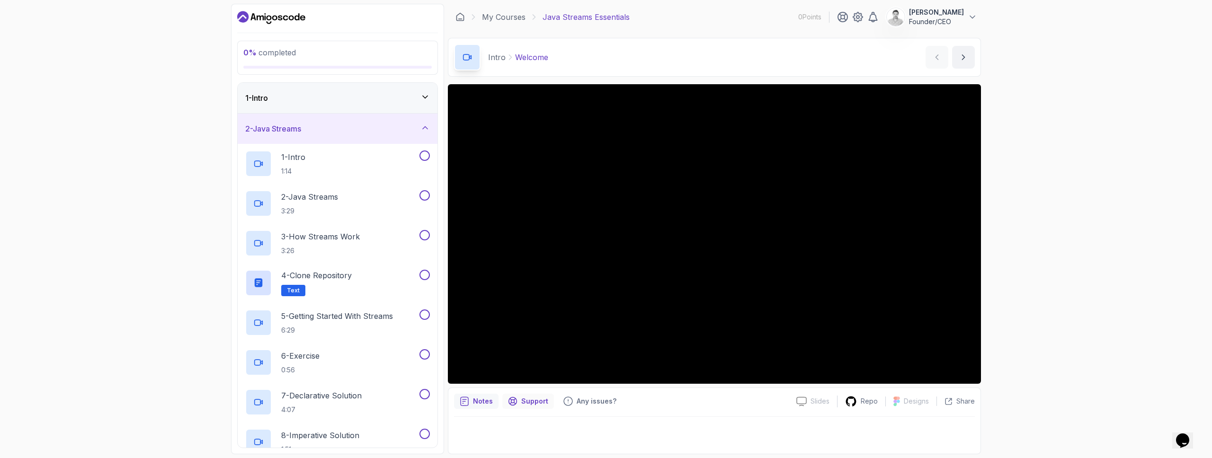
click at [529, 401] on p "Support" at bounding box center [534, 401] width 27 height 9
click at [607, 407] on div "Any issues?" at bounding box center [589, 401] width 64 height 15
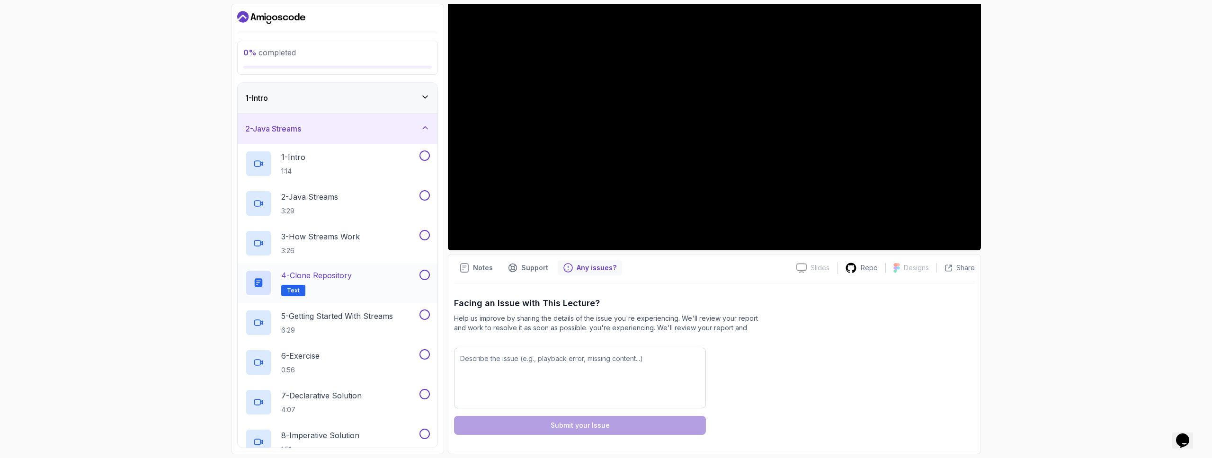
scroll to position [235, 0]
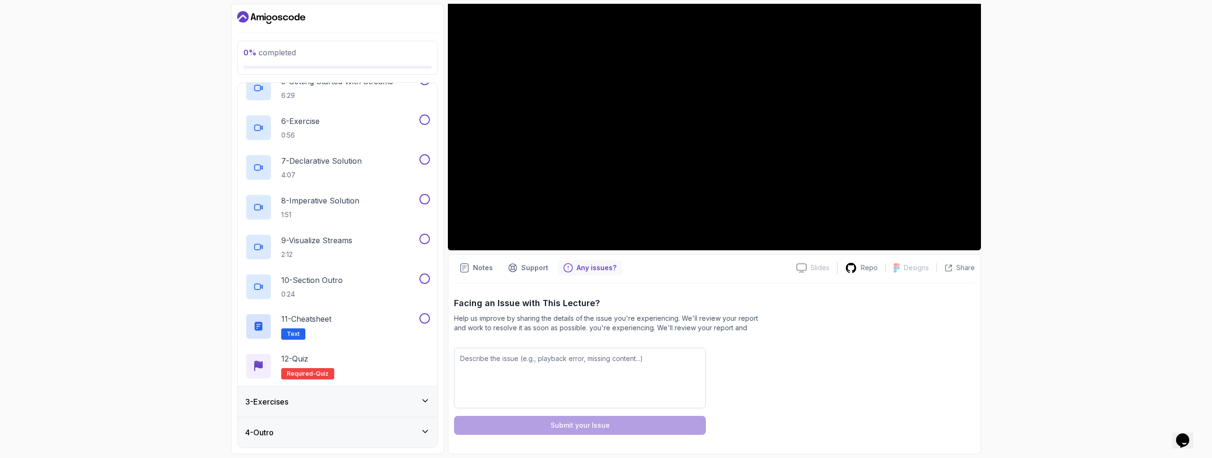
click at [275, 16] on icon "Dashboard" at bounding box center [274, 17] width 5 height 5
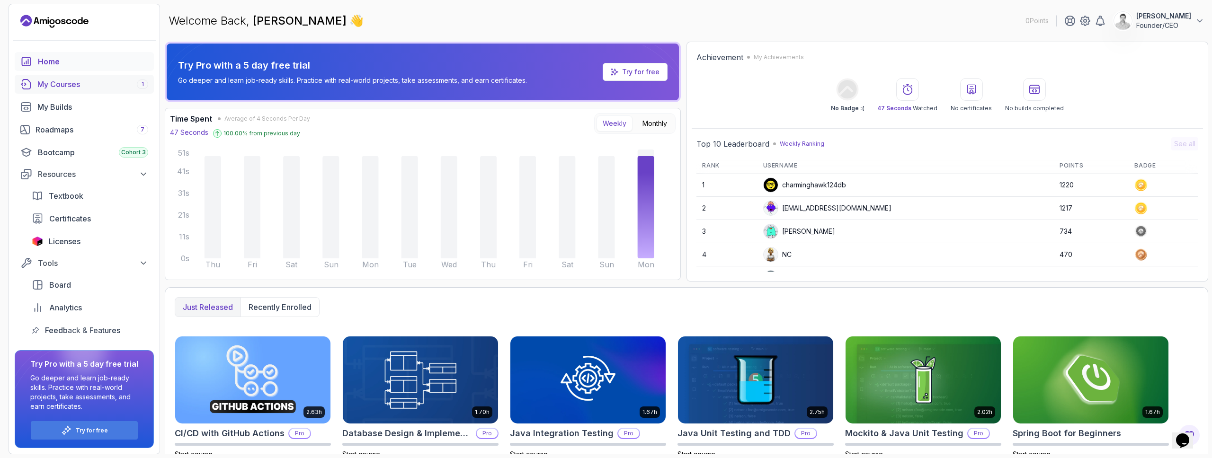
click at [88, 83] on div "My Courses 1" at bounding box center [92, 84] width 111 height 11
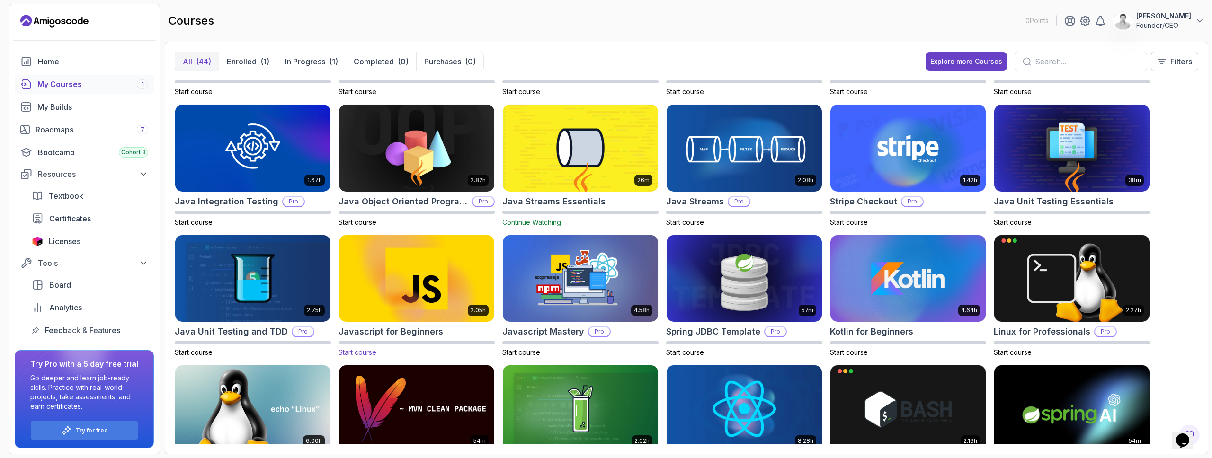
scroll to position [413, 0]
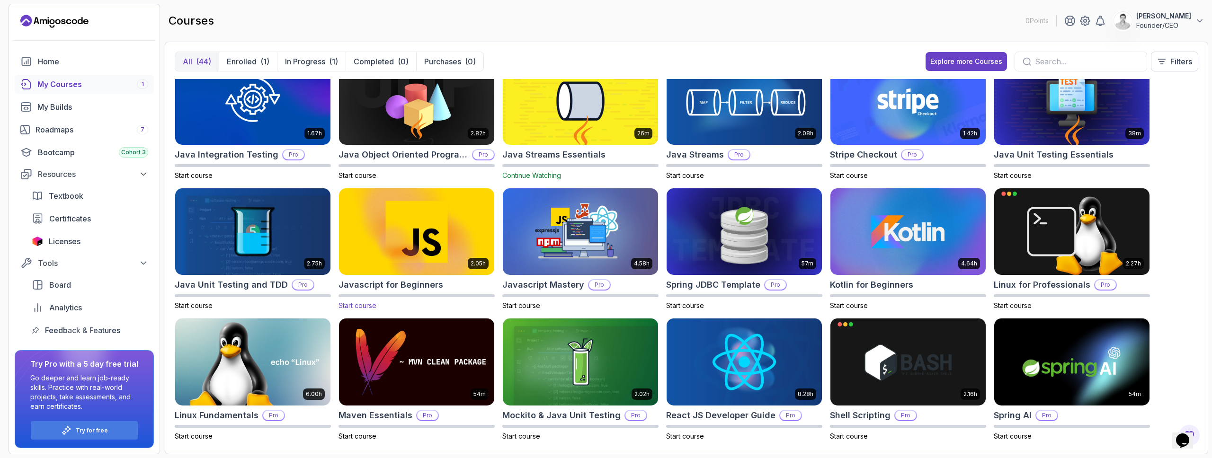
click at [413, 239] on img at bounding box center [416, 231] width 163 height 91
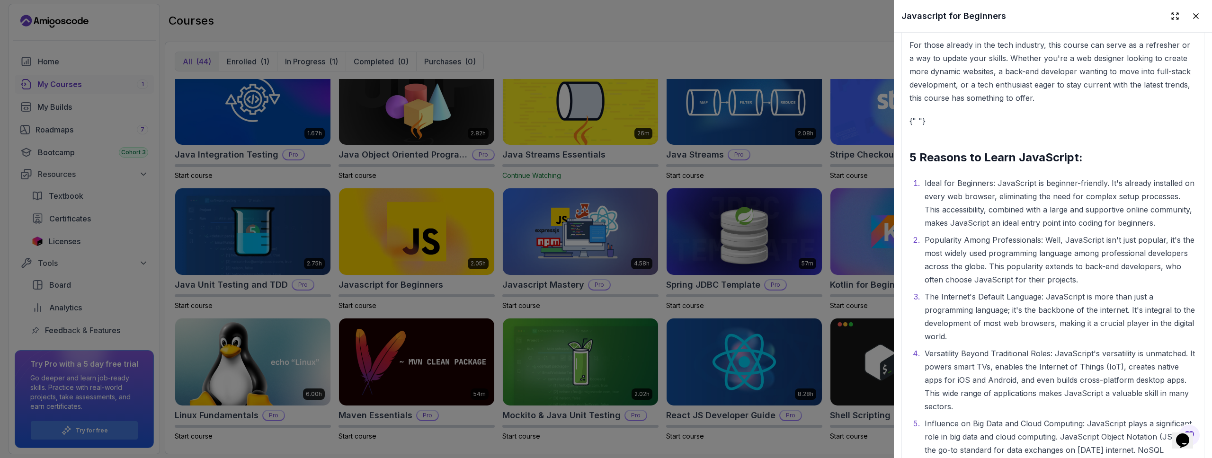
scroll to position [1276, 0]
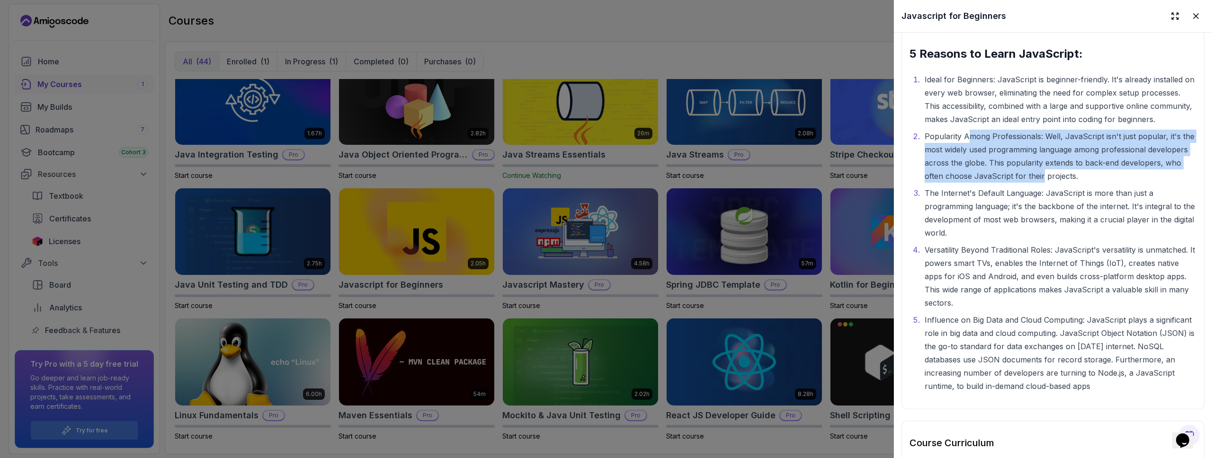
drag, startPoint x: 967, startPoint y: 135, endPoint x: 1041, endPoint y: 177, distance: 84.4
click at [1040, 177] on li "Popularity Among Professionals: Well, JavaScript isn't just popular, it's the m…" at bounding box center [1058, 156] width 274 height 53
click at [1041, 177] on li "Popularity Among Professionals: Well, JavaScript isn't just popular, it's the m…" at bounding box center [1058, 156] width 274 height 53
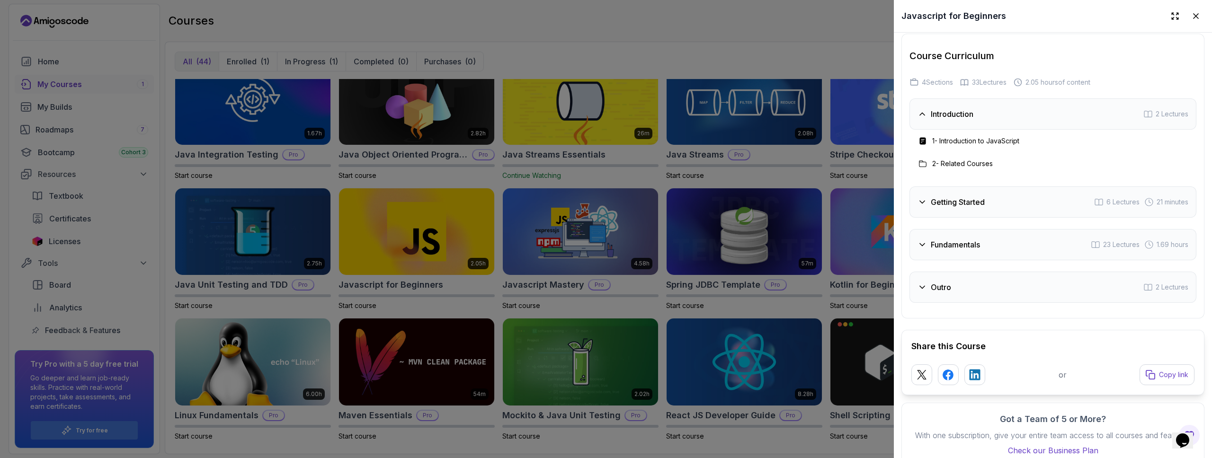
scroll to position [1679, 0]
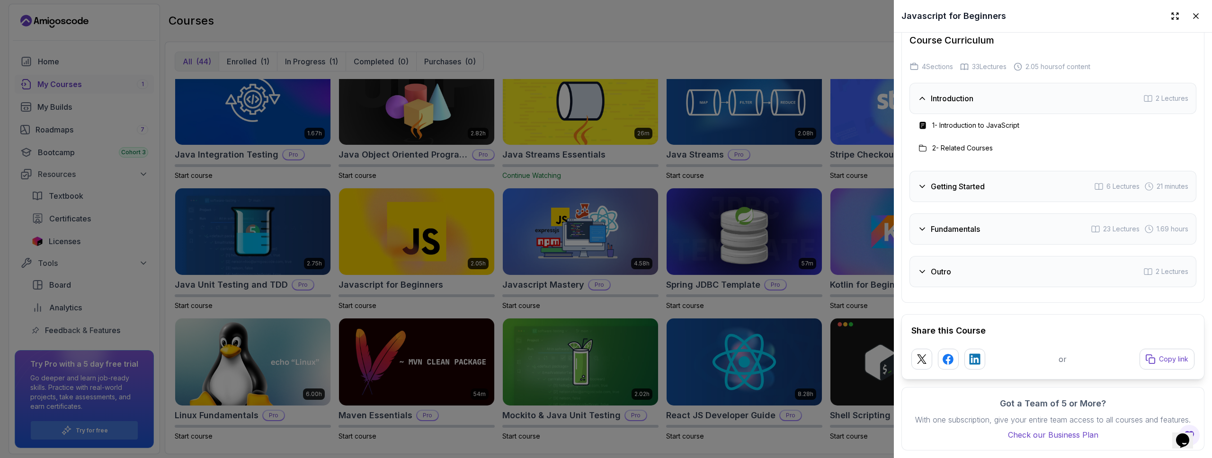
click at [975, 185] on h3 "Getting Started" at bounding box center [957, 186] width 54 height 11
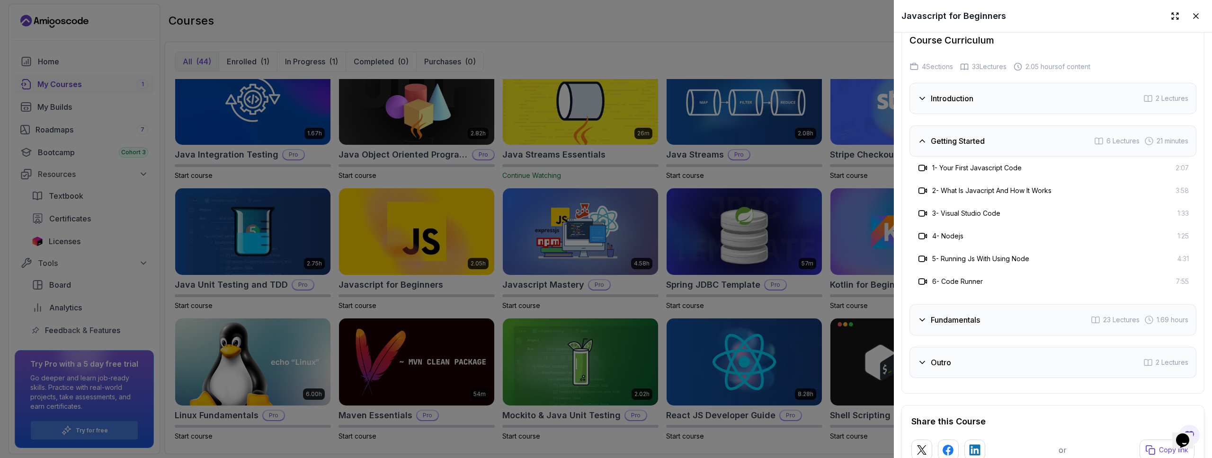
click at [987, 314] on div "Fundamentals 23 Lectures 1.69 hours" at bounding box center [1052, 319] width 287 height 31
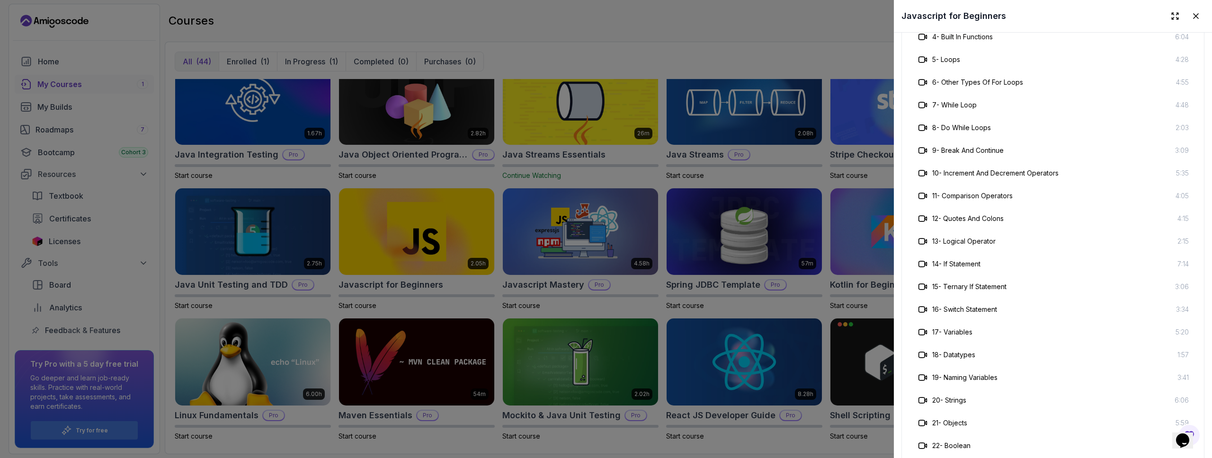
scroll to position [2156, 0]
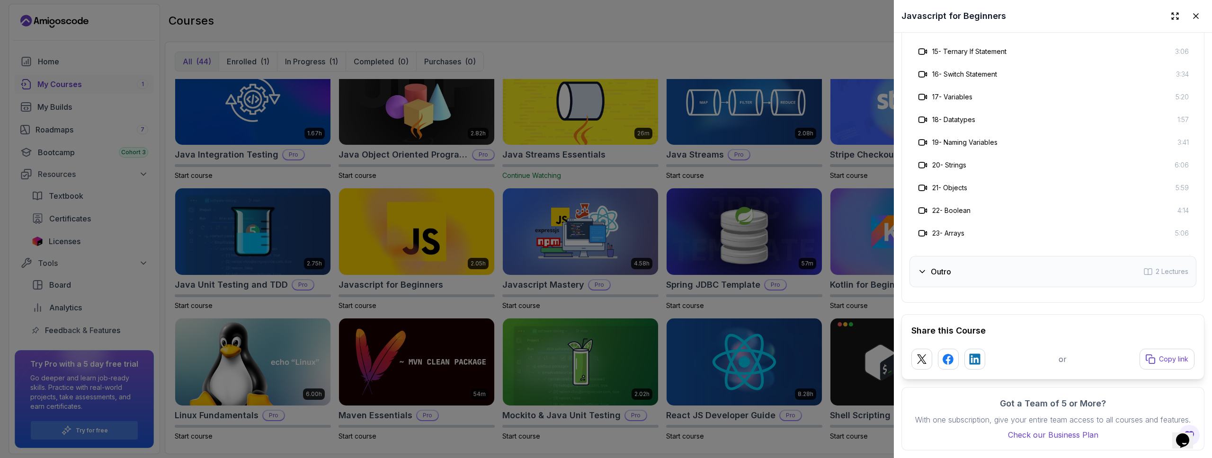
click at [1002, 272] on div "Outro 2 Lectures" at bounding box center [1052, 271] width 287 height 31
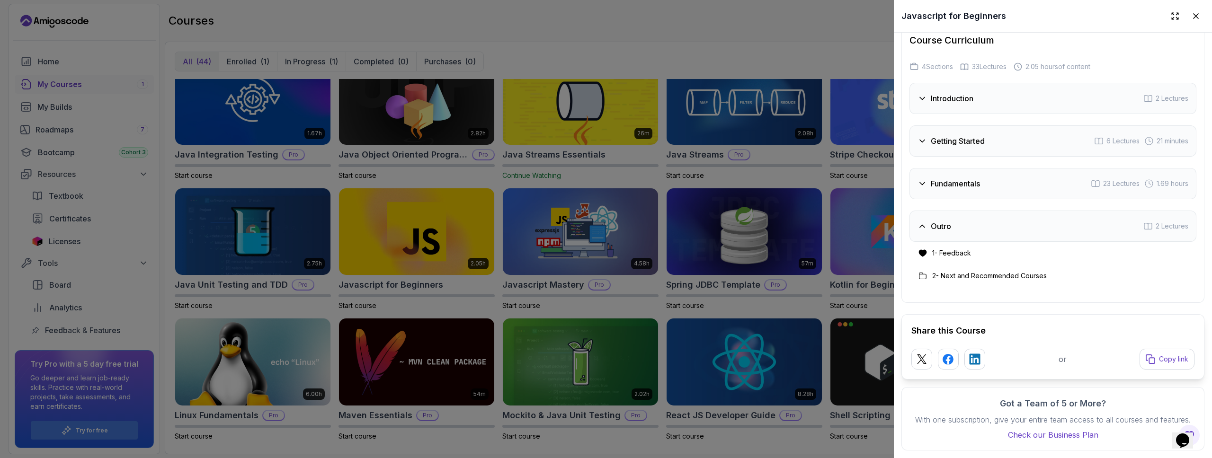
scroll to position [1679, 0]
click at [1012, 225] on div "Outro 2 Lectures" at bounding box center [1052, 226] width 287 height 31
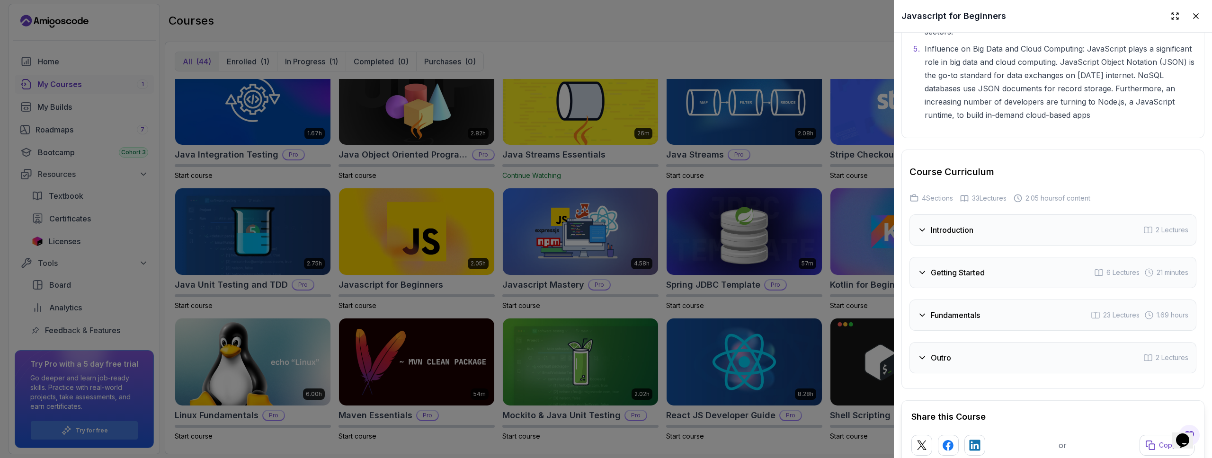
scroll to position [1461, 0]
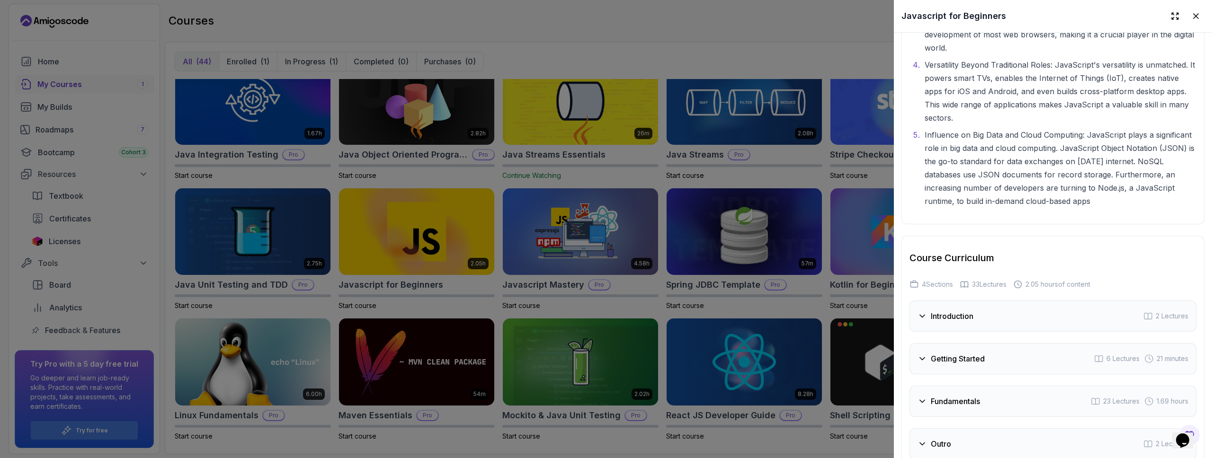
click at [1032, 317] on div "Introduction 2 Lectures" at bounding box center [1052, 316] width 287 height 31
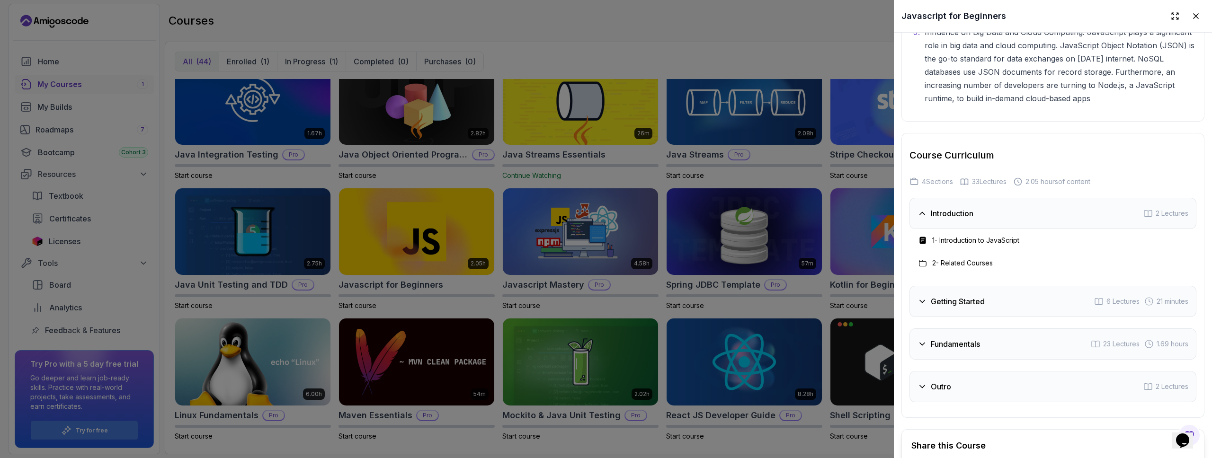
scroll to position [1577, 0]
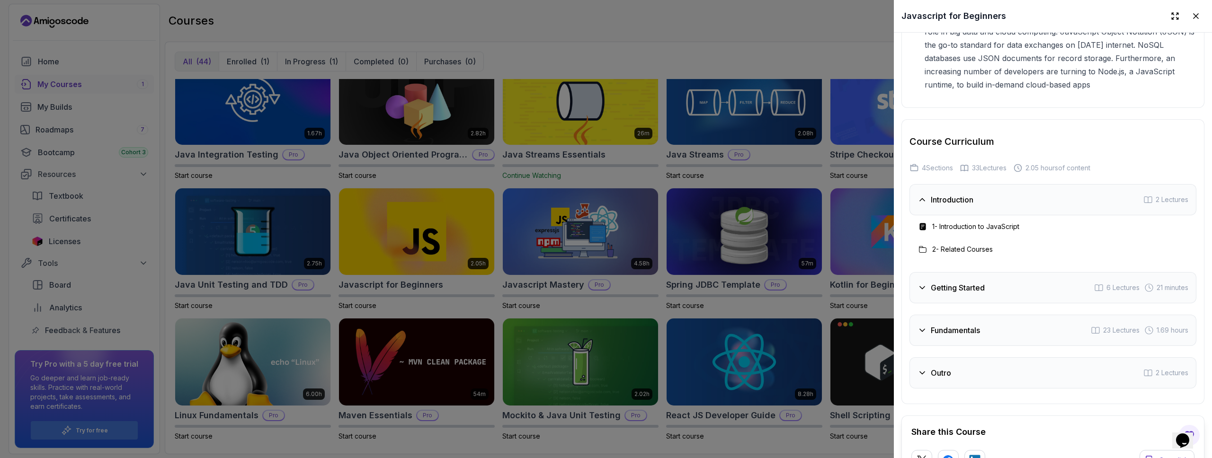
click at [966, 248] on h3 "2 - Related Courses" at bounding box center [962, 249] width 61 height 9
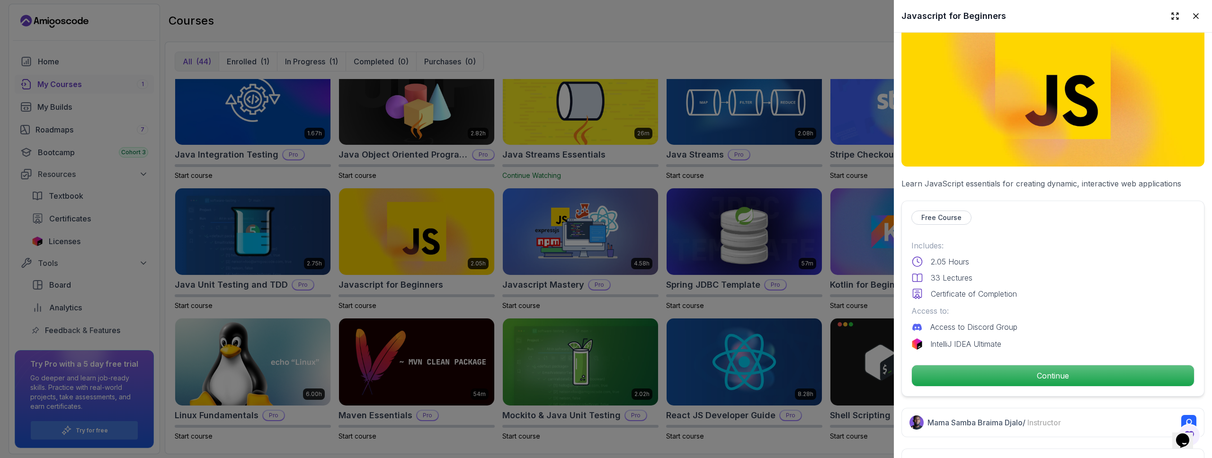
scroll to position [0, 0]
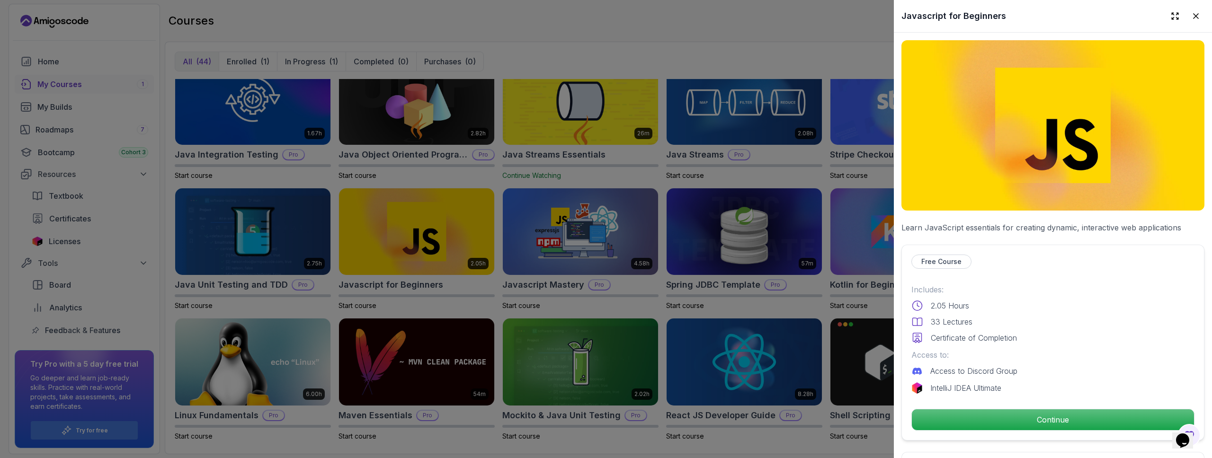
click at [62, 117] on div at bounding box center [606, 229] width 1212 height 458
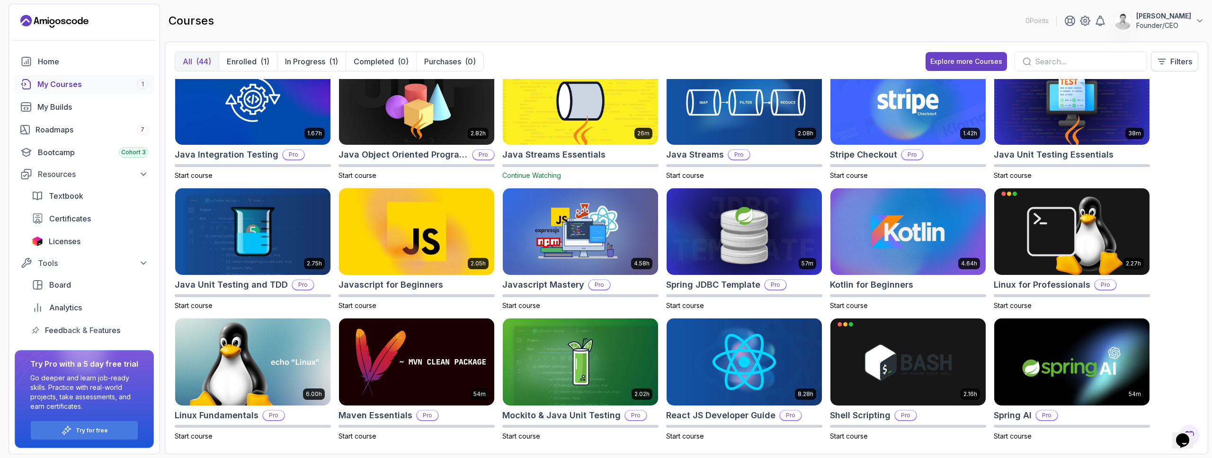
click at [54, 24] on icon "Landing page" at bounding box center [54, 21] width 68 height 15
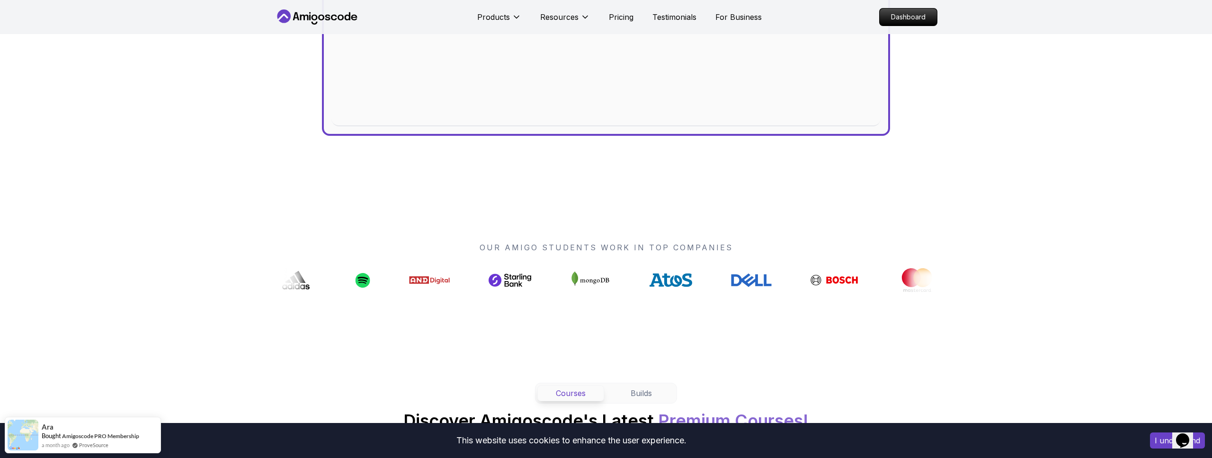
scroll to position [790, 0]
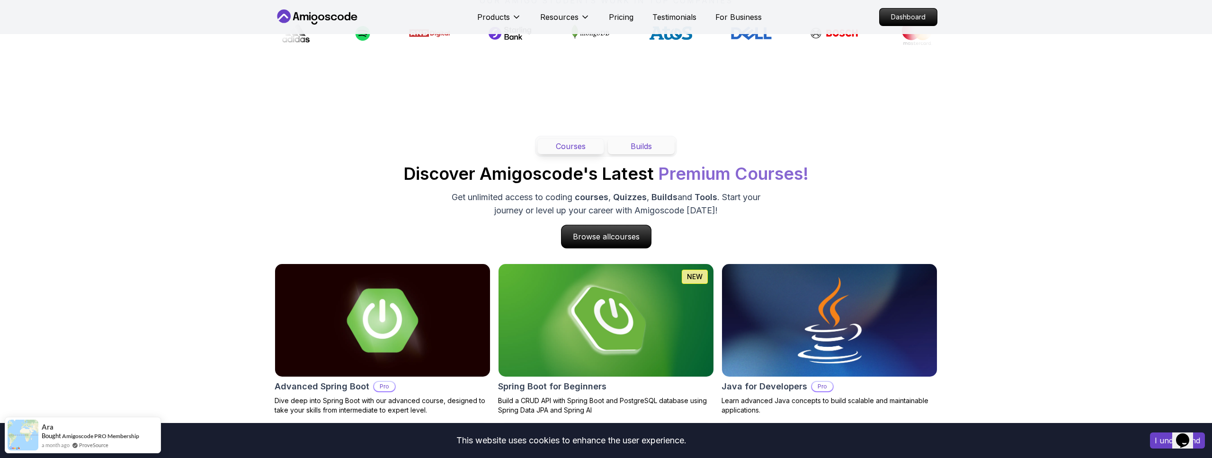
click at [622, 146] on button "Builds" at bounding box center [641, 146] width 67 height 16
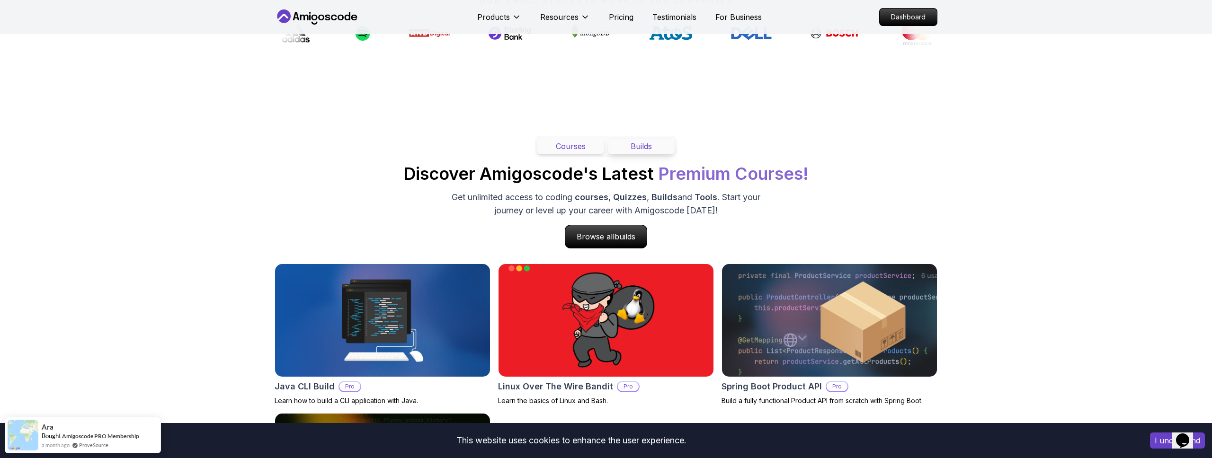
click at [571, 147] on button "Courses" at bounding box center [570, 146] width 67 height 16
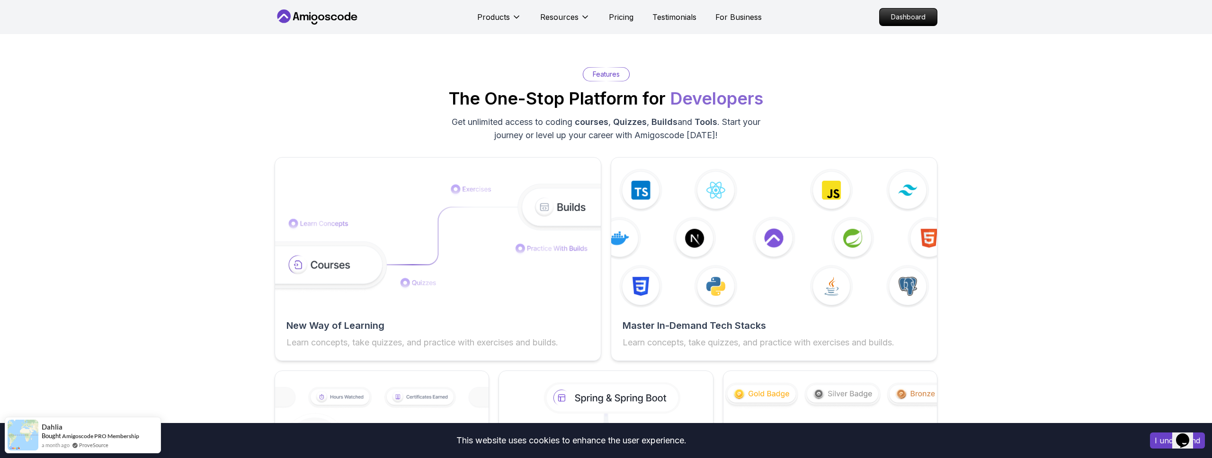
scroll to position [1390, 0]
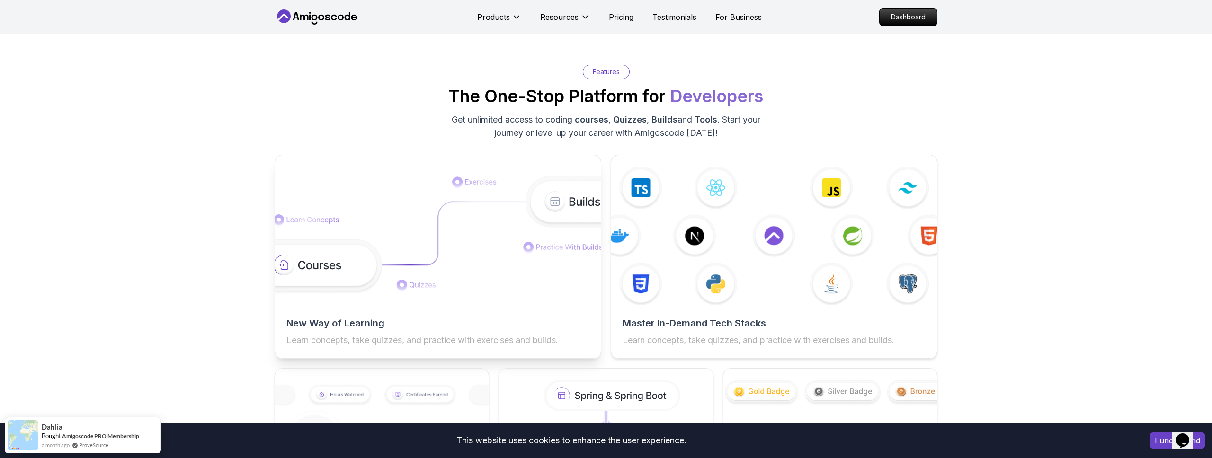
click at [554, 203] on img at bounding box center [438, 236] width 358 height 120
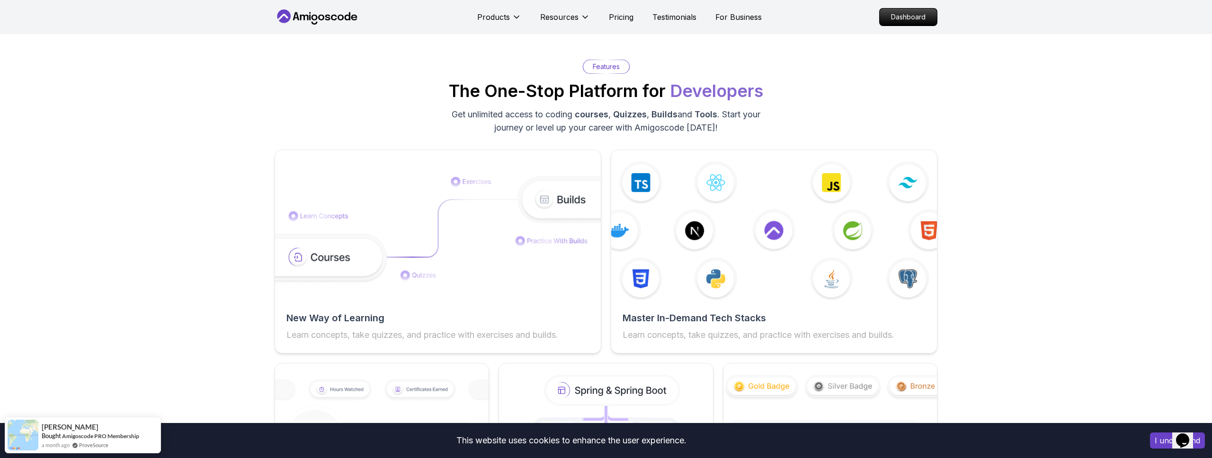
scroll to position [1319, 0]
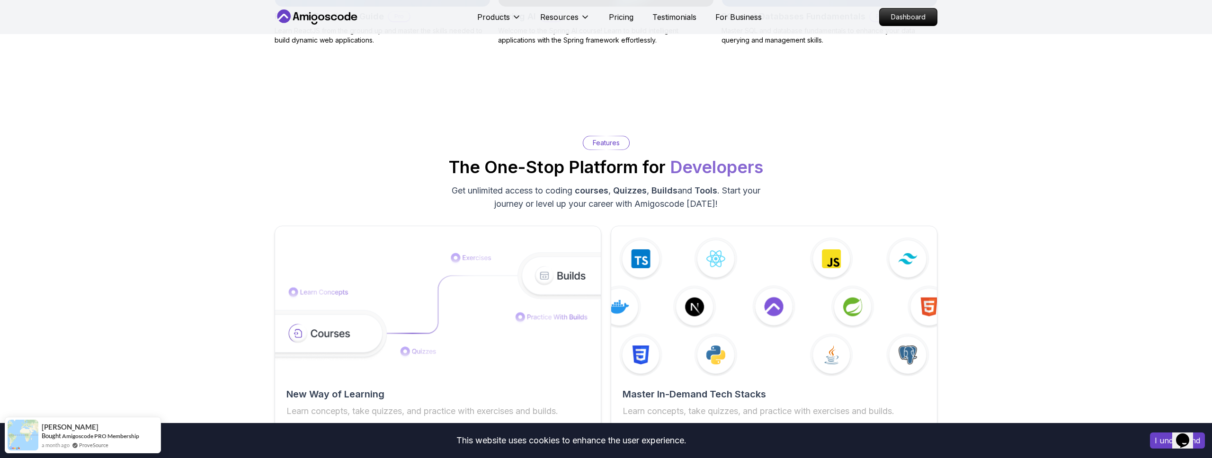
click at [660, 190] on span "Builds" at bounding box center [664, 191] width 26 height 10
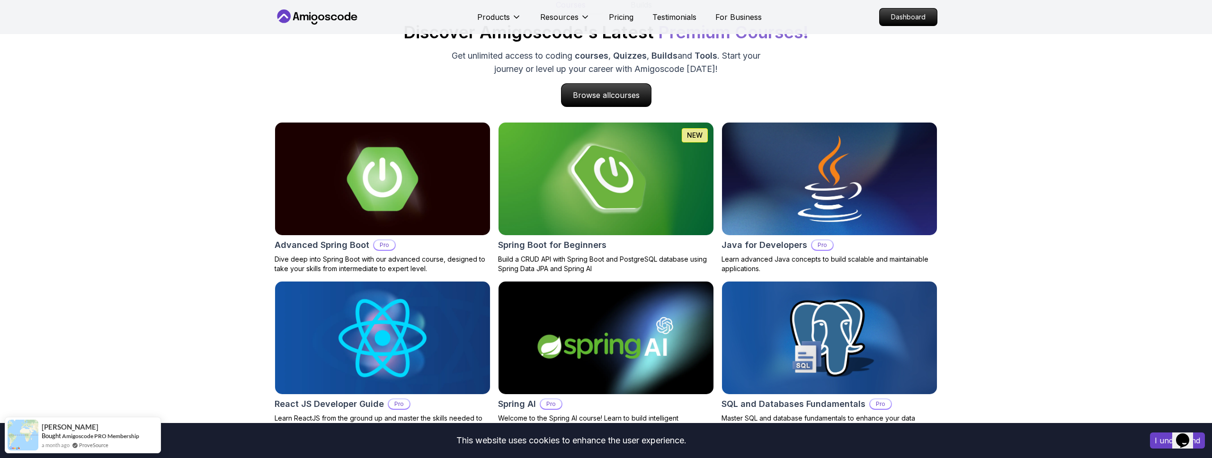
scroll to position [825, 0]
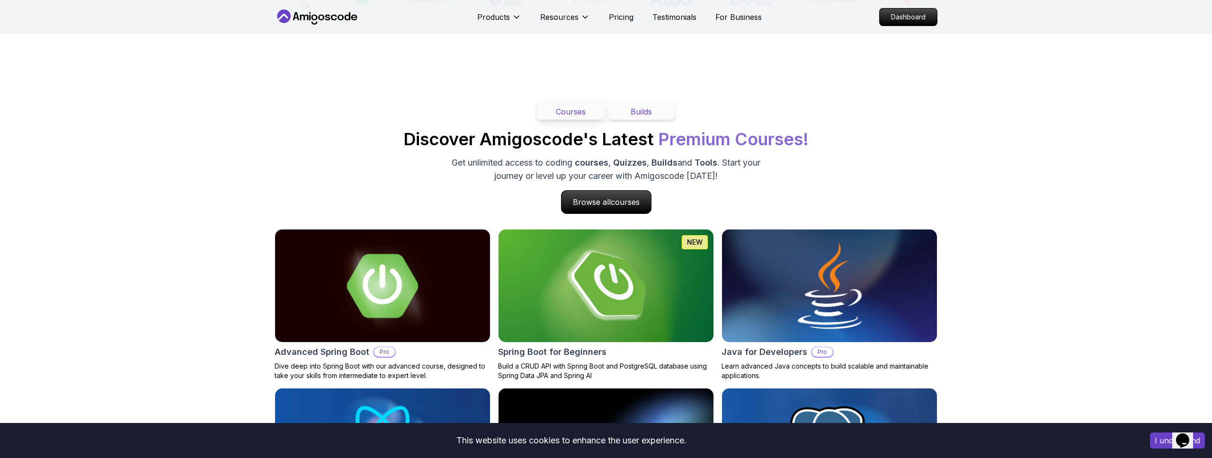
click at [628, 110] on button "Builds" at bounding box center [641, 112] width 67 height 16
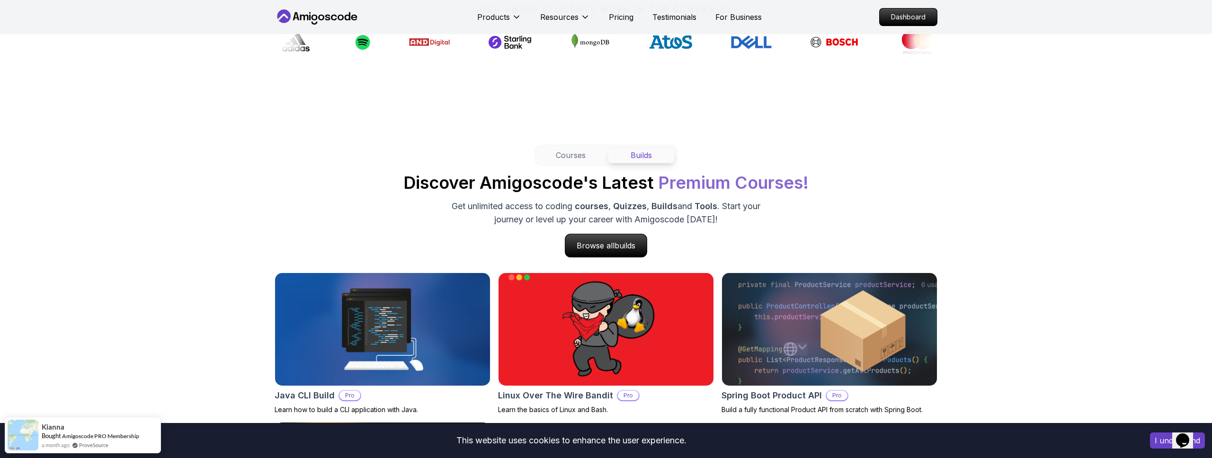
scroll to position [782, 0]
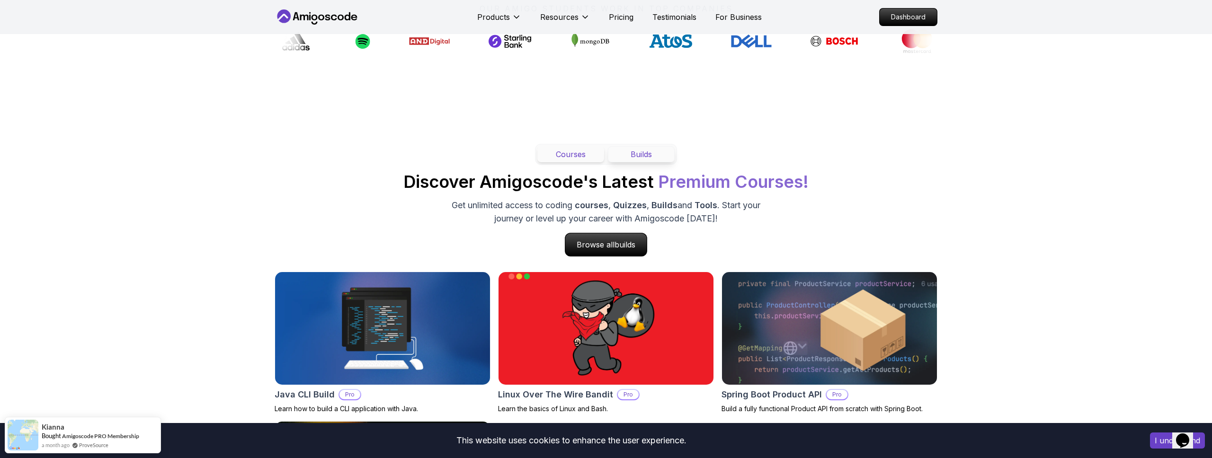
click at [569, 149] on button "Courses" at bounding box center [570, 154] width 67 height 16
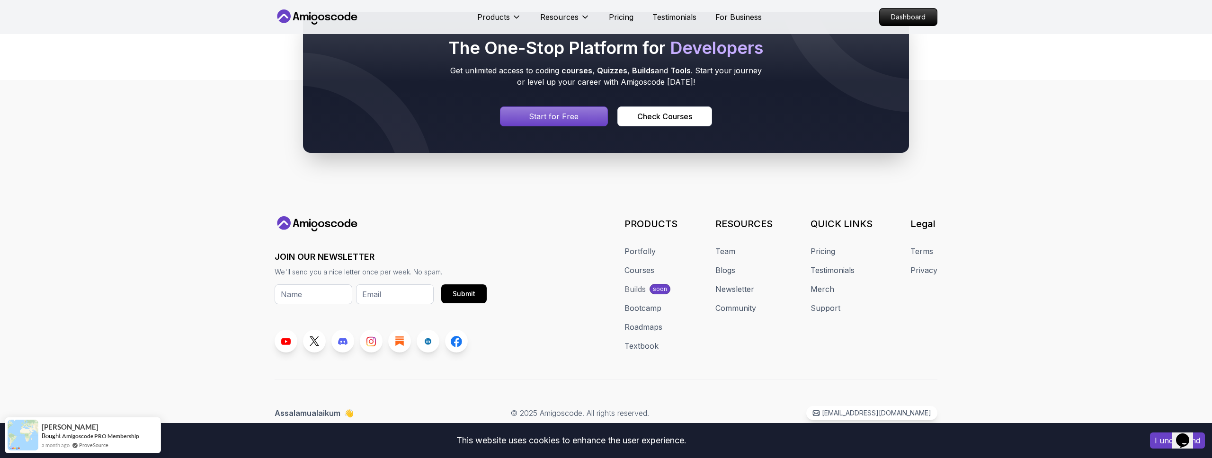
scroll to position [5089, 0]
click at [726, 248] on link "Team" at bounding box center [725, 251] width 20 height 11
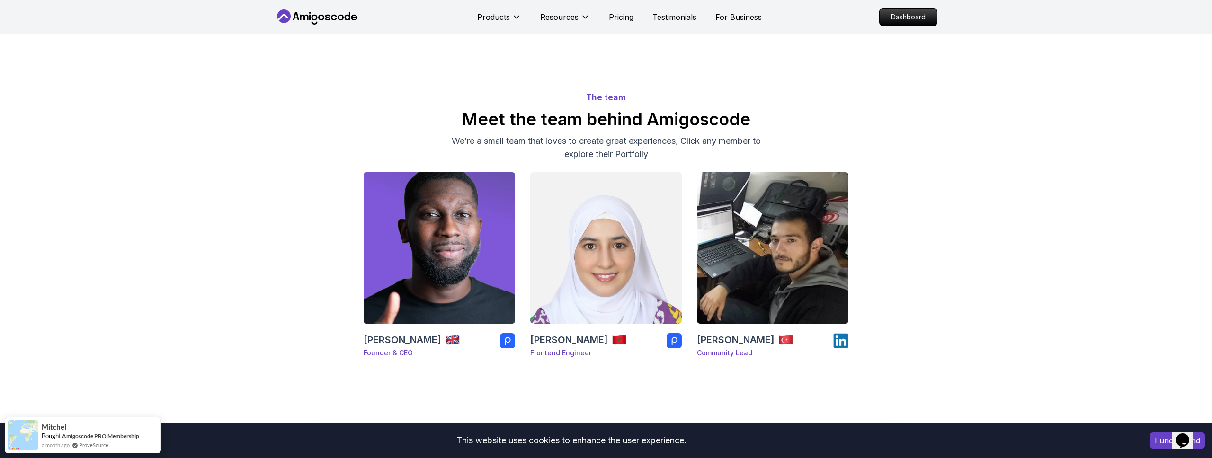
click at [449, 236] on img at bounding box center [439, 247] width 159 height 159
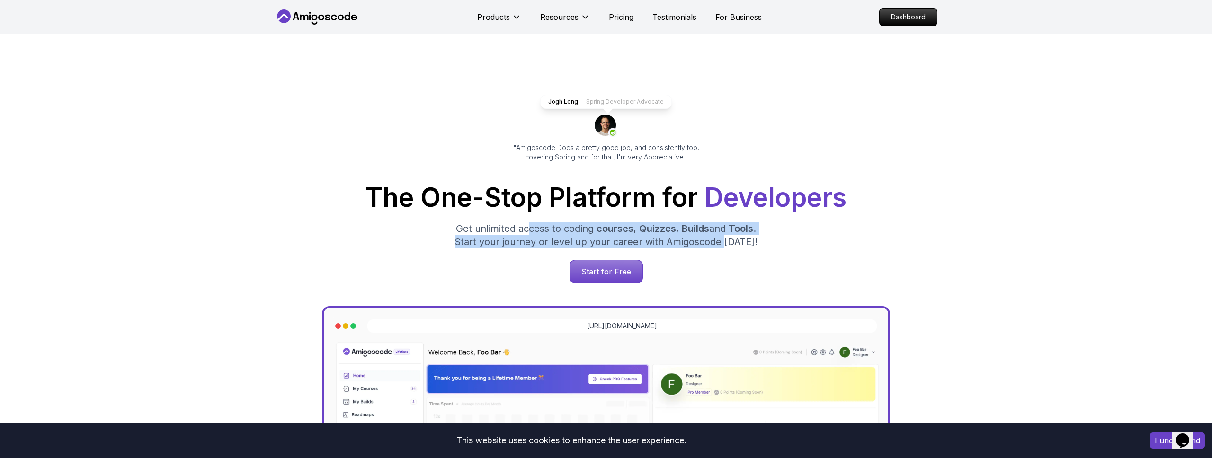
drag, startPoint x: 726, startPoint y: 240, endPoint x: 524, endPoint y: 223, distance: 202.8
click at [524, 223] on p "Get unlimited access to coding courses , Quizzes , Builds and Tools . Start you…" at bounding box center [606, 235] width 318 height 27
